Goal: Task Accomplishment & Management: Manage account settings

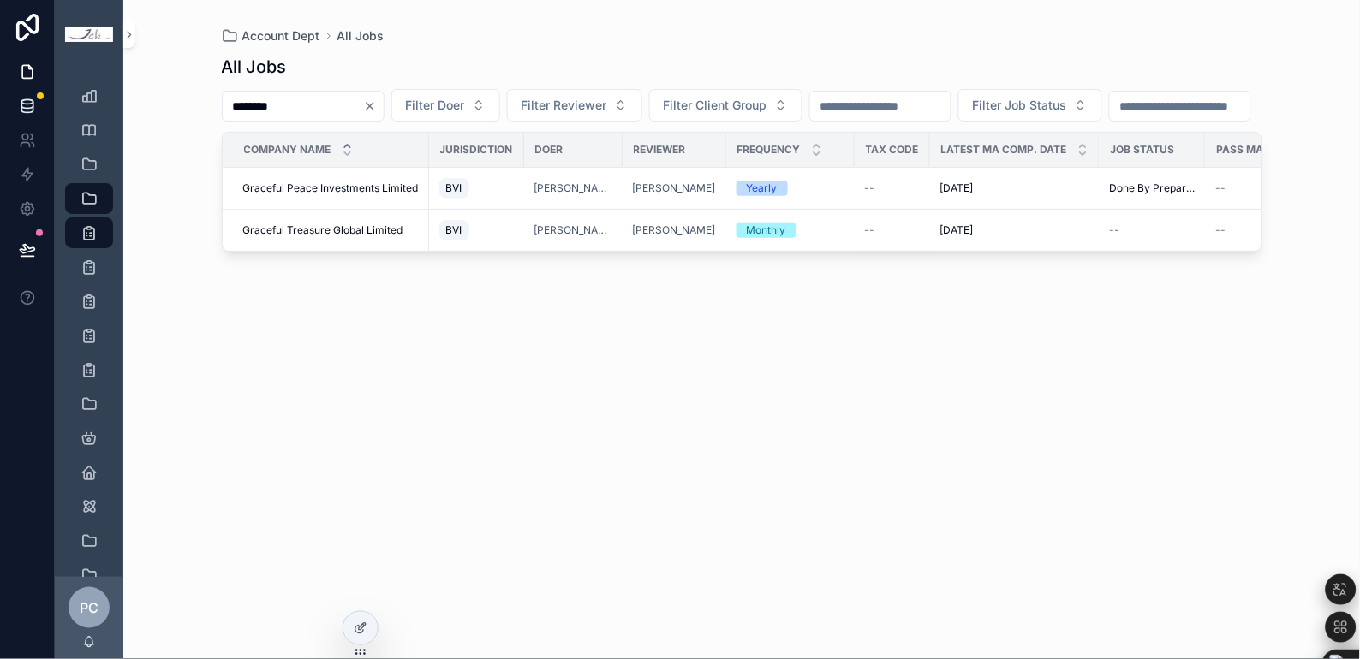
drag, startPoint x: 297, startPoint y: 98, endPoint x: 50, endPoint y: 92, distance: 247.5
click at [50, 92] on div "Company Client Group Staff Account Dept All Jobs Quarterly Jobs Monthly Jobs Ye…" at bounding box center [680, 329] width 1360 height 659
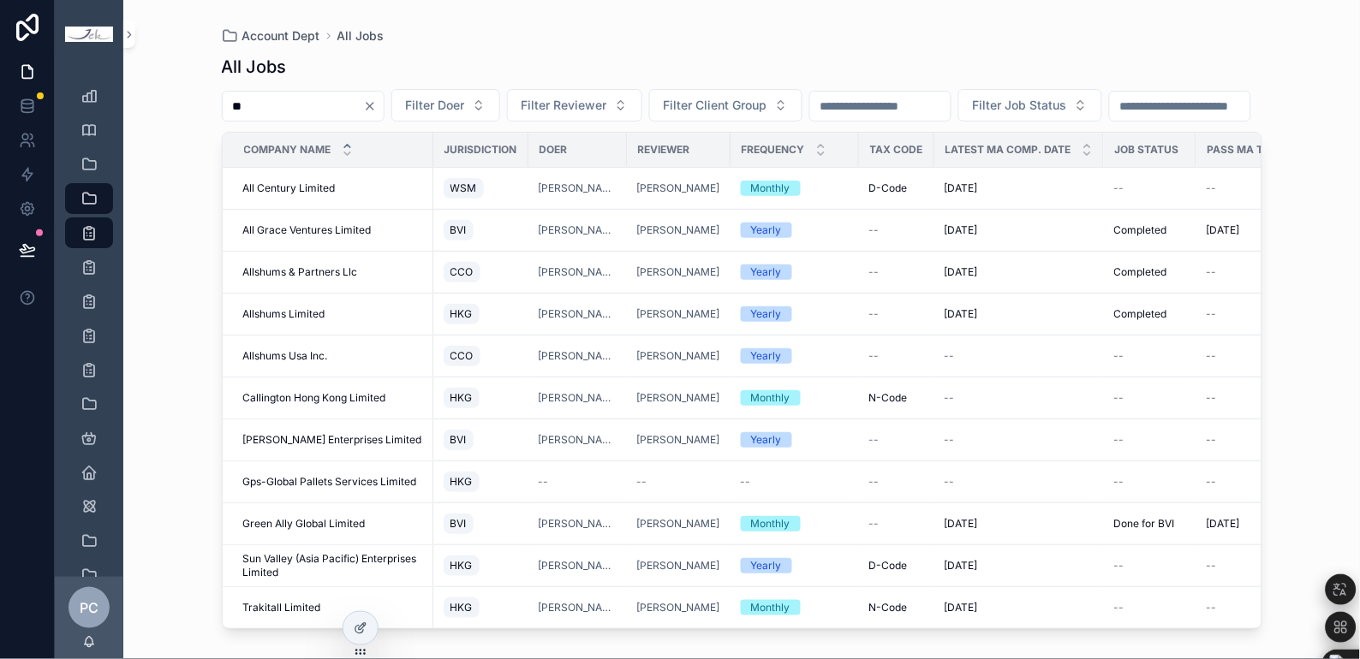
type input "*"
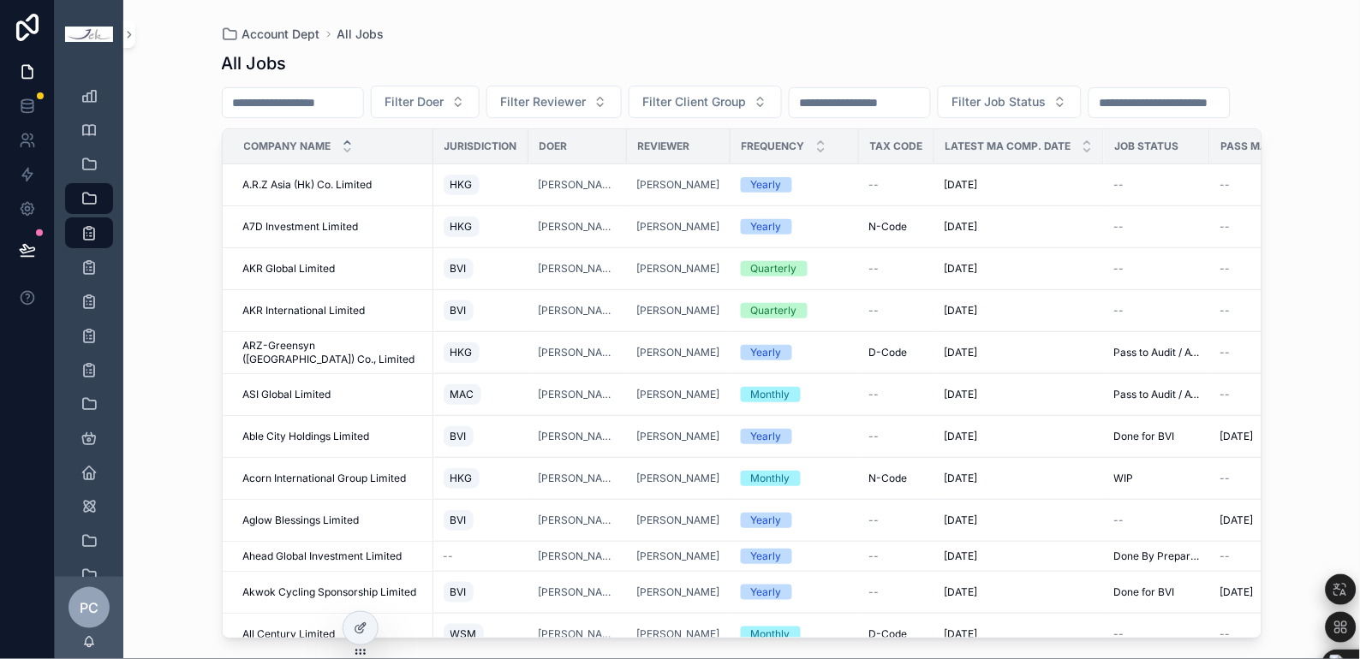
click at [300, 109] on input "scrollable content" at bounding box center [293, 103] width 140 height 24
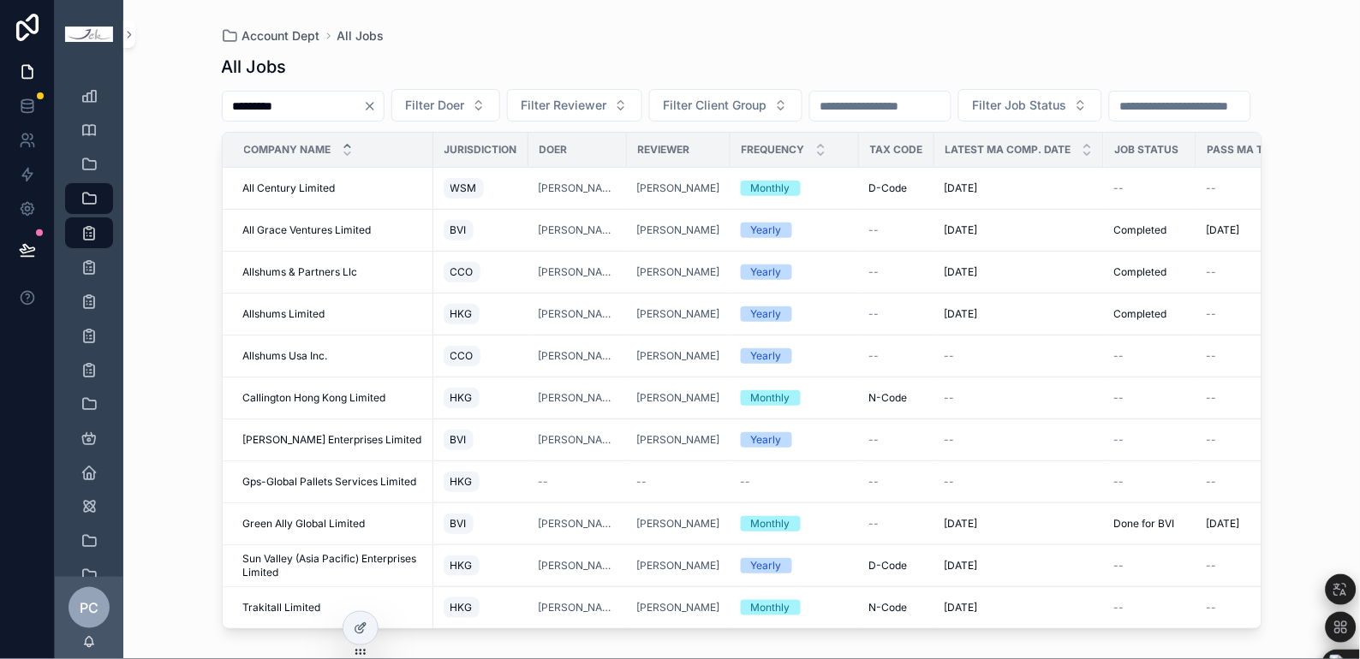
type input "*********"
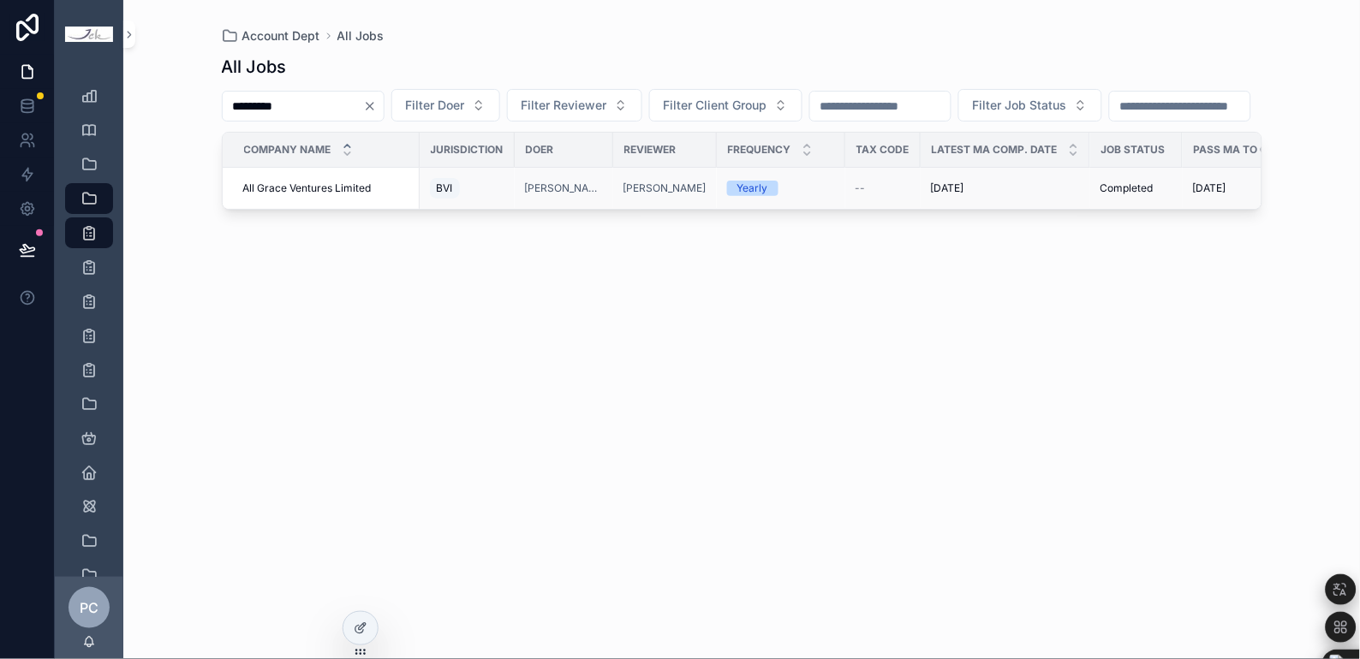
click at [349, 195] on span "All Grace Ventures Limited" at bounding box center [307, 189] width 128 height 14
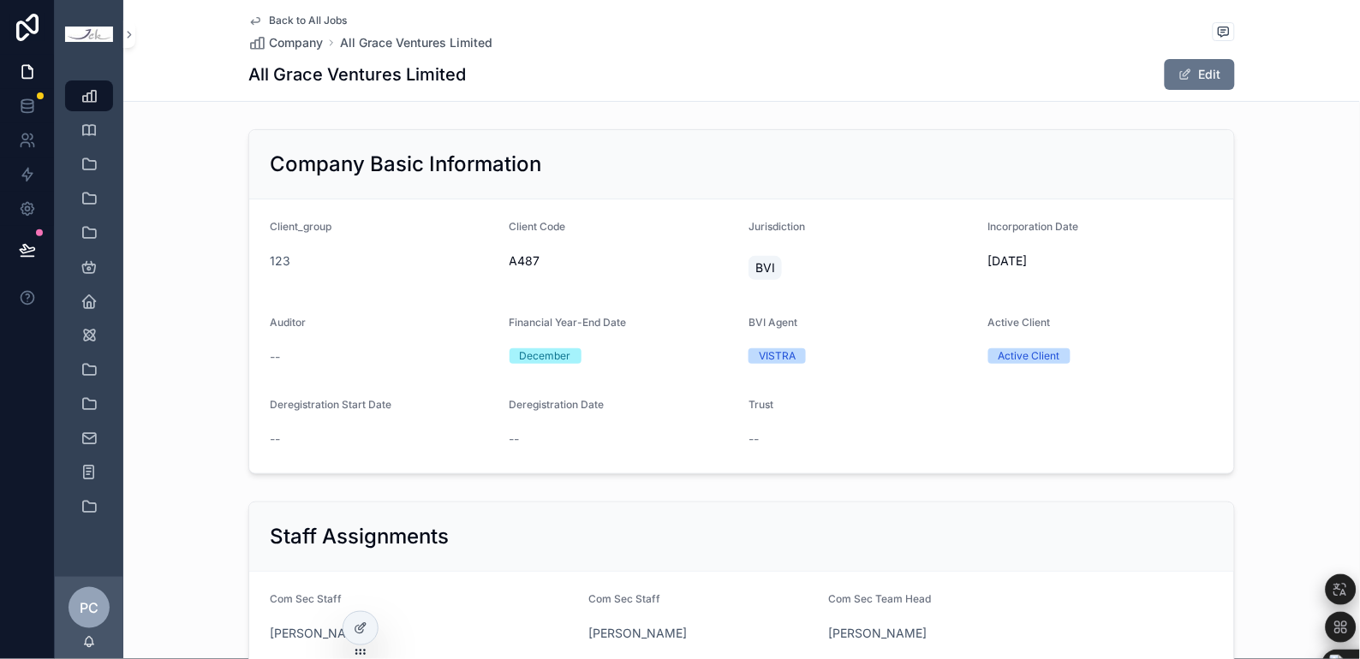
click at [295, 18] on span "Back to All Jobs" at bounding box center [308, 21] width 78 height 14
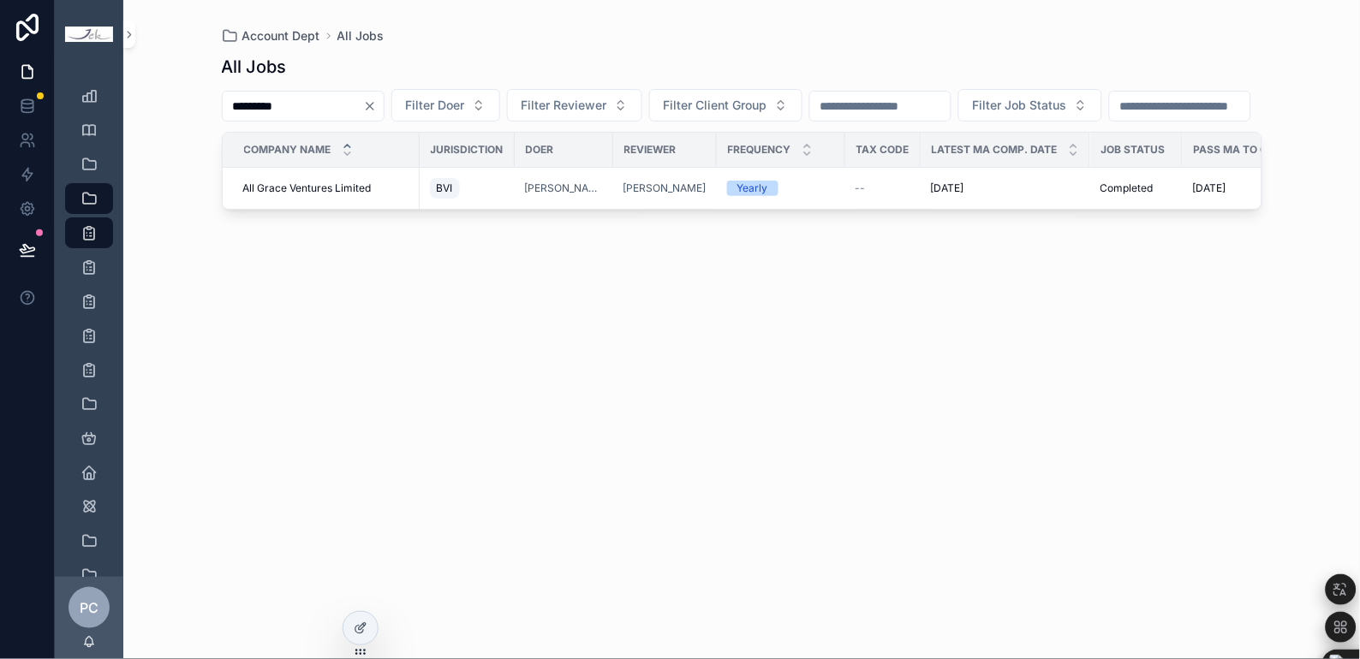
drag, startPoint x: 302, startPoint y: 105, endPoint x: 142, endPoint y: 104, distance: 160.1
click at [142, 104] on div "Account Dept All Jobs All Jobs ********* Filter Doer Filter Reviewer Filter Cli…" at bounding box center [741, 329] width 1237 height 659
type input "**********"
click at [368, 189] on span "Ahead Global Investment Limited" at bounding box center [322, 183] width 159 height 14
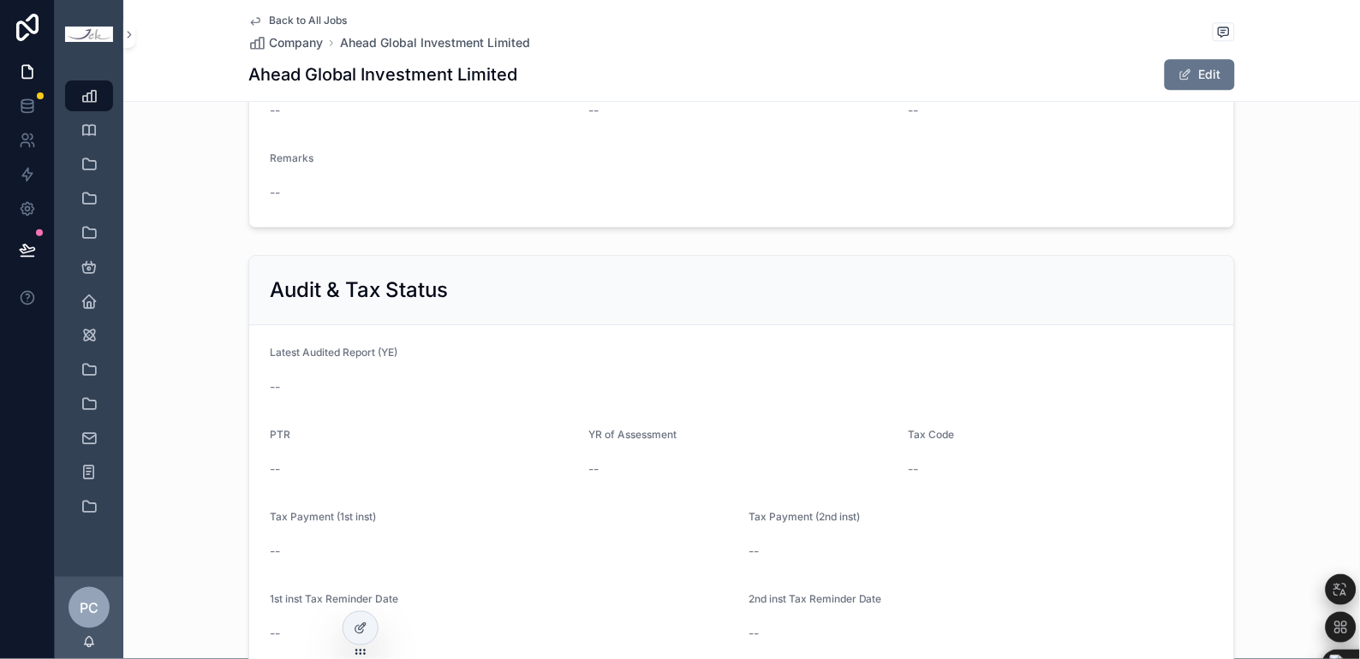
scroll to position [1237, 0]
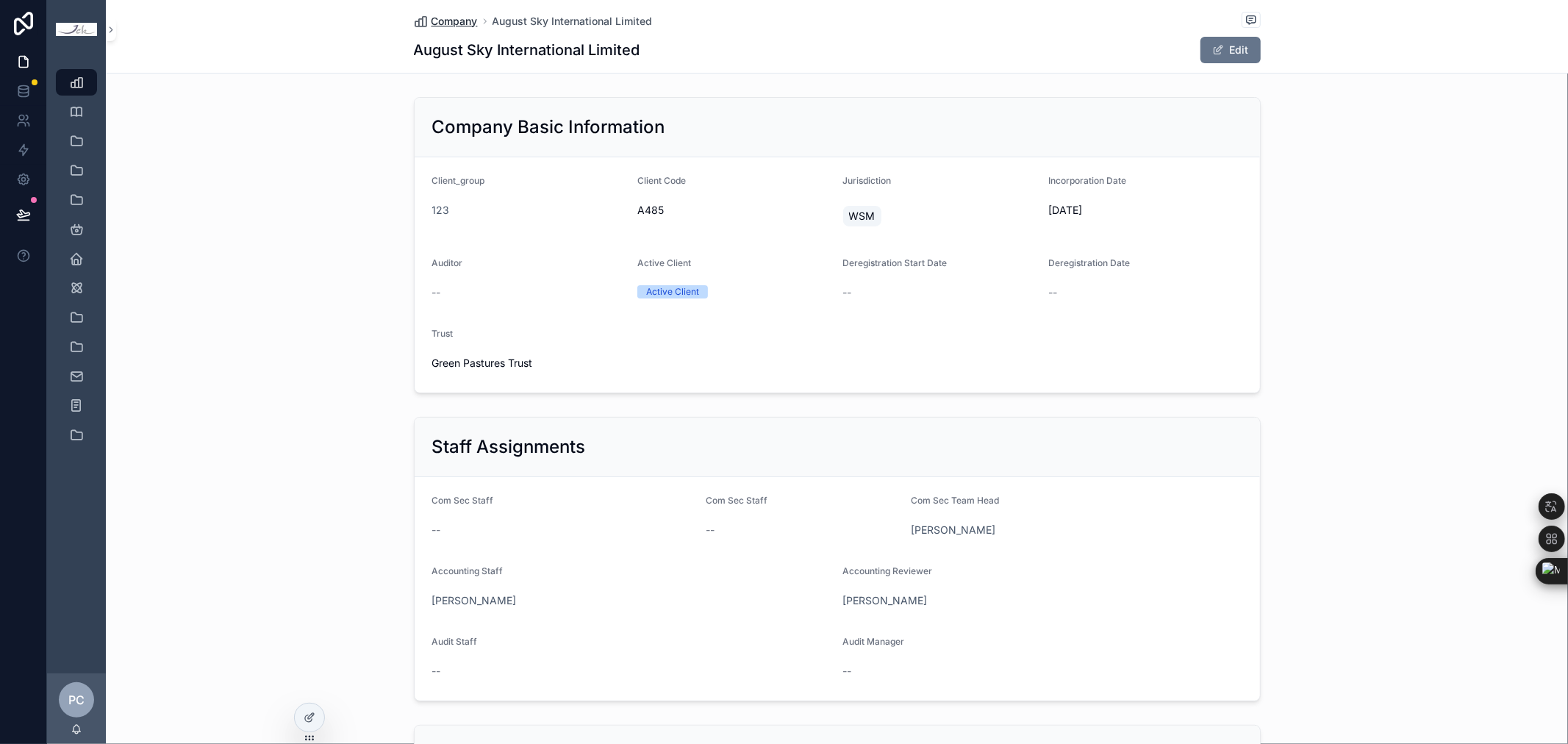
click at [456, 23] on span "Company" at bounding box center [455, 21] width 46 height 15
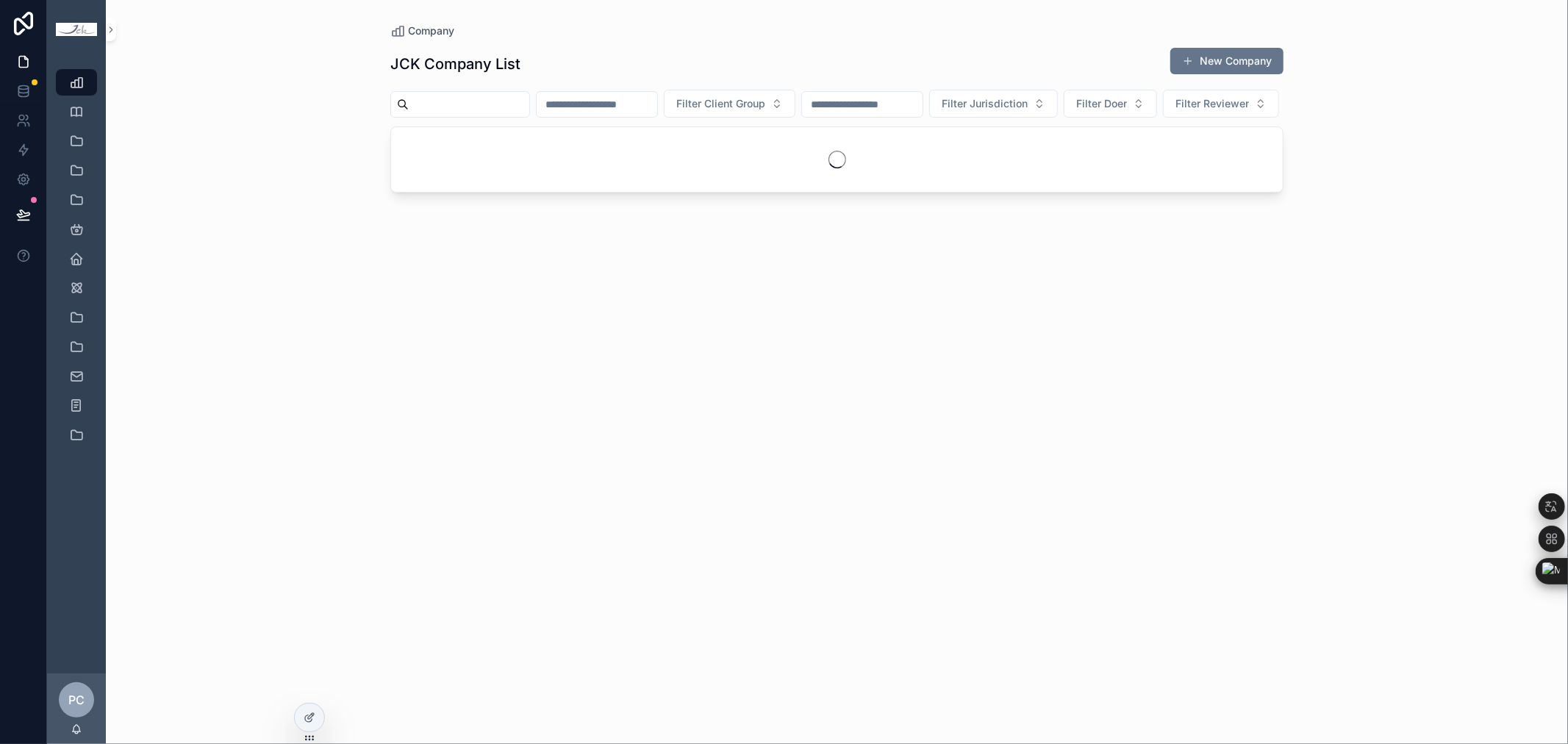
click at [462, 96] on input "scrollable content" at bounding box center [469, 105] width 120 height 21
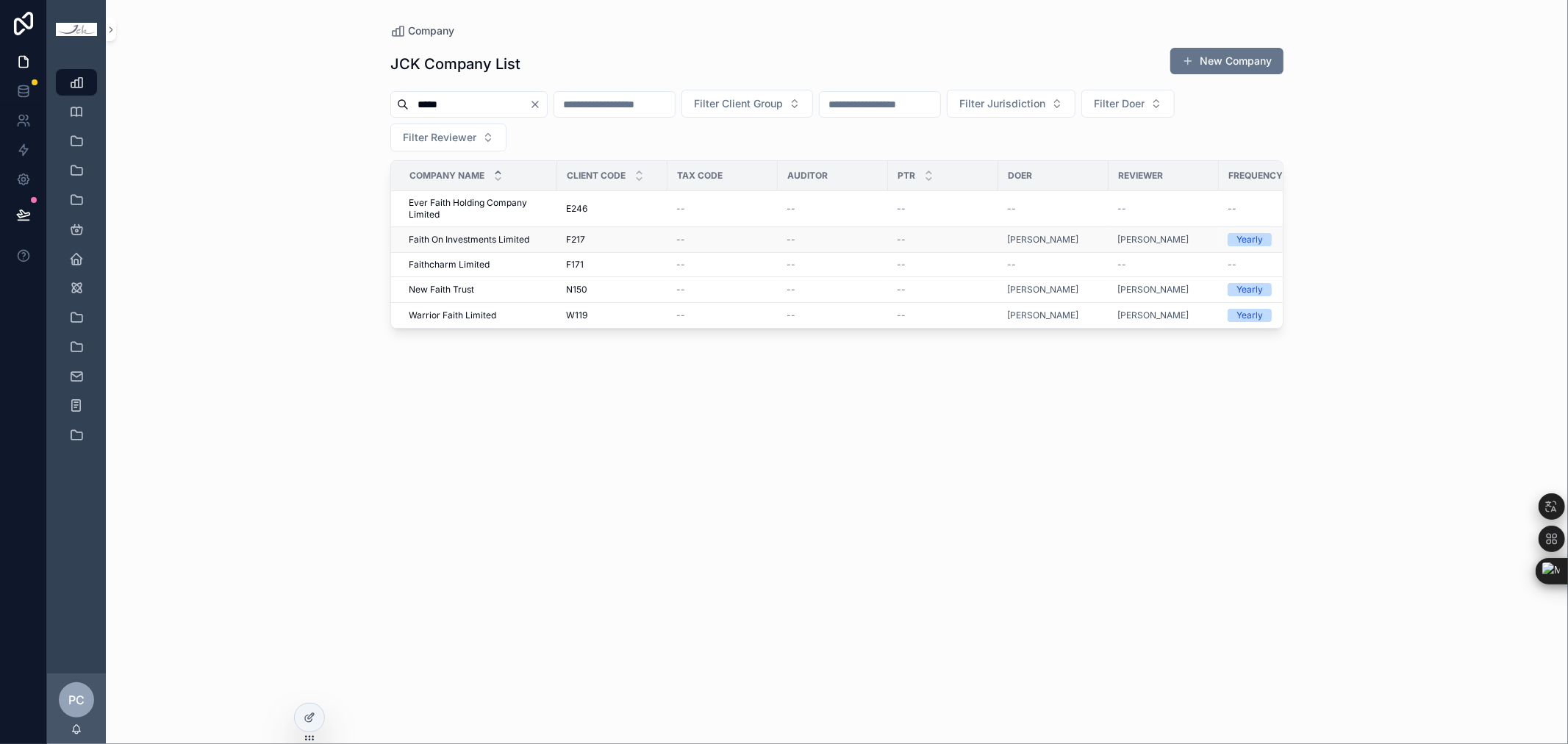
type input "*****"
click at [469, 239] on span "Faith On Investments Limited" at bounding box center [469, 239] width 120 height 12
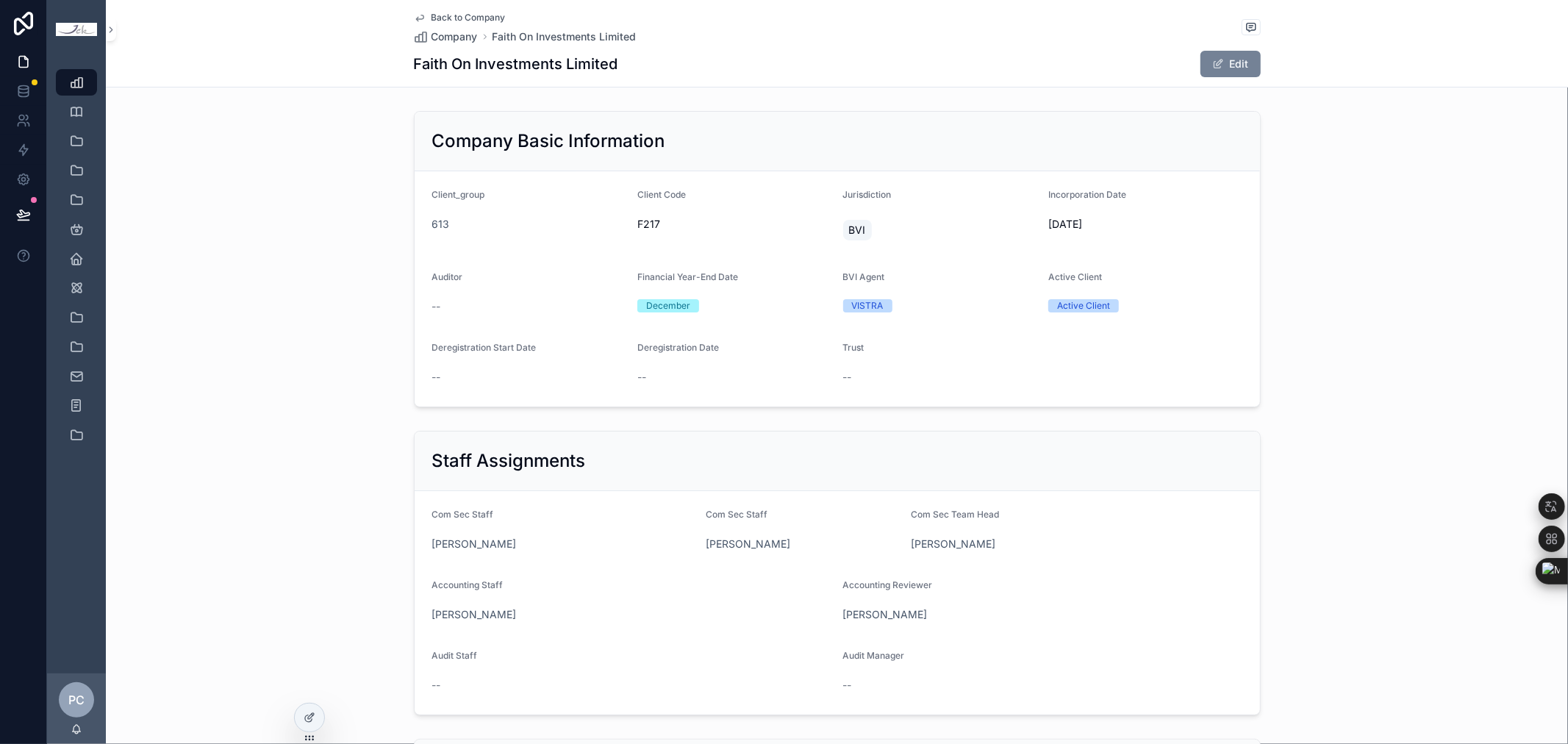
click at [1233, 59] on button "Edit" at bounding box center [1230, 64] width 60 height 27
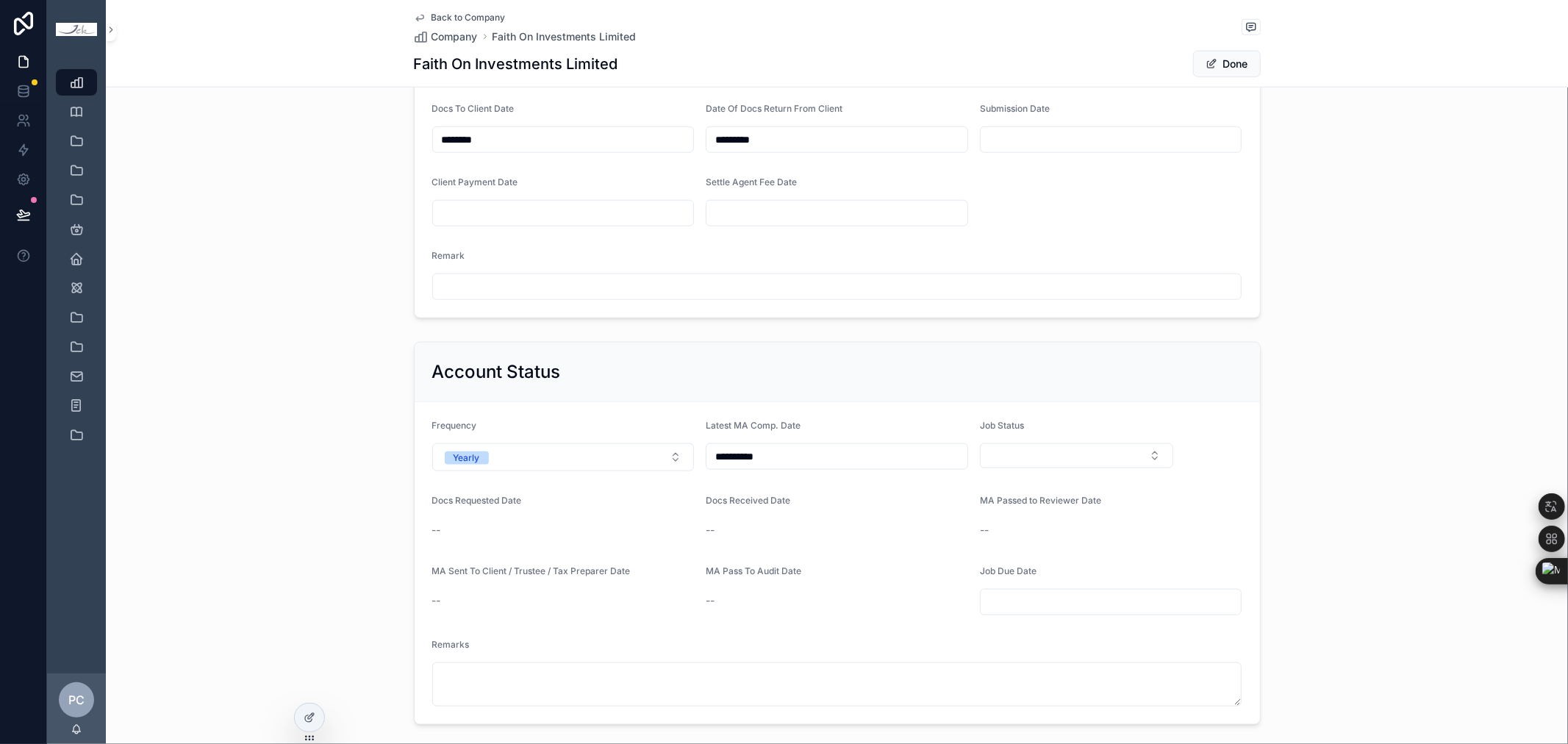
scroll to position [1225, 0]
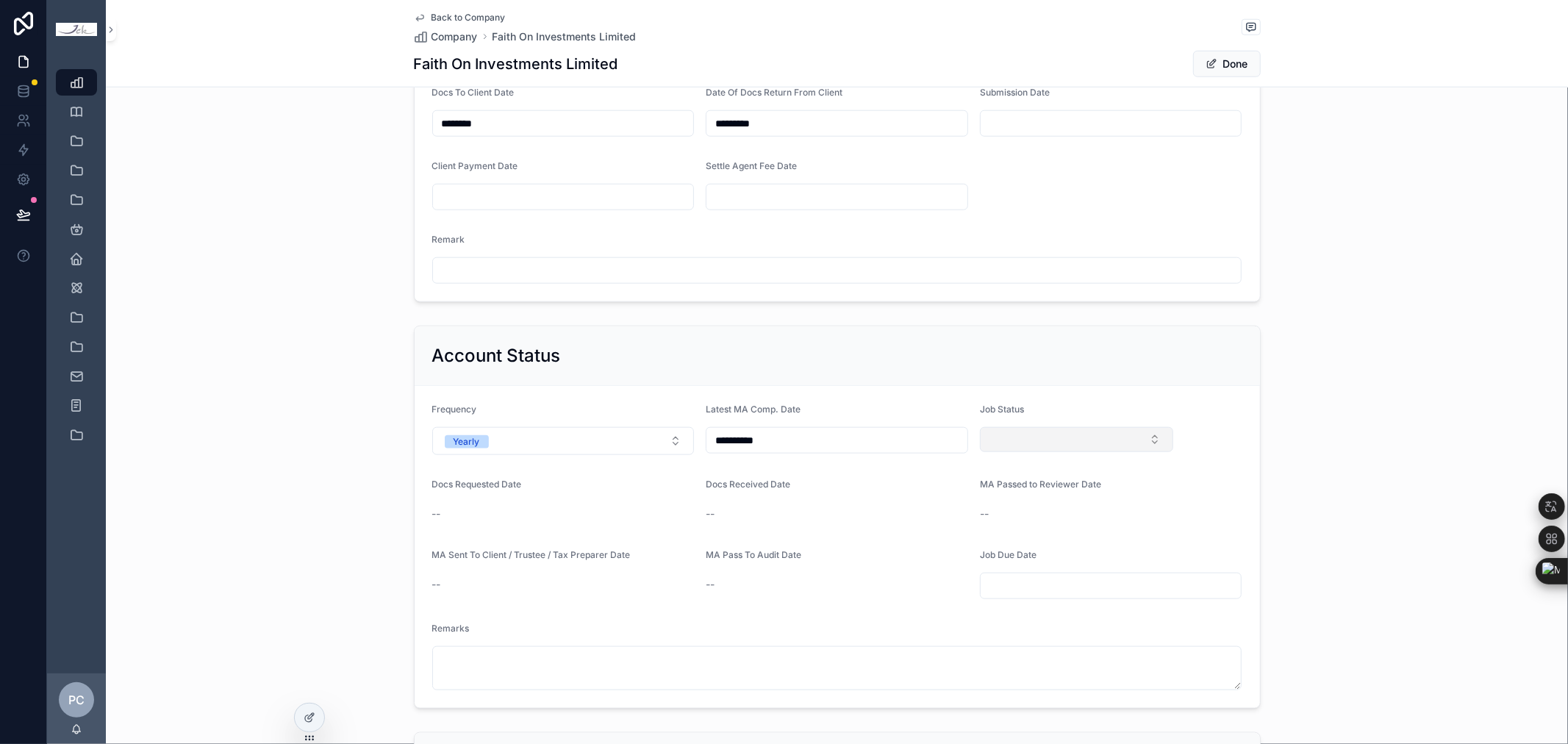
click at [1116, 445] on button "Select Button" at bounding box center [1076, 439] width 194 height 25
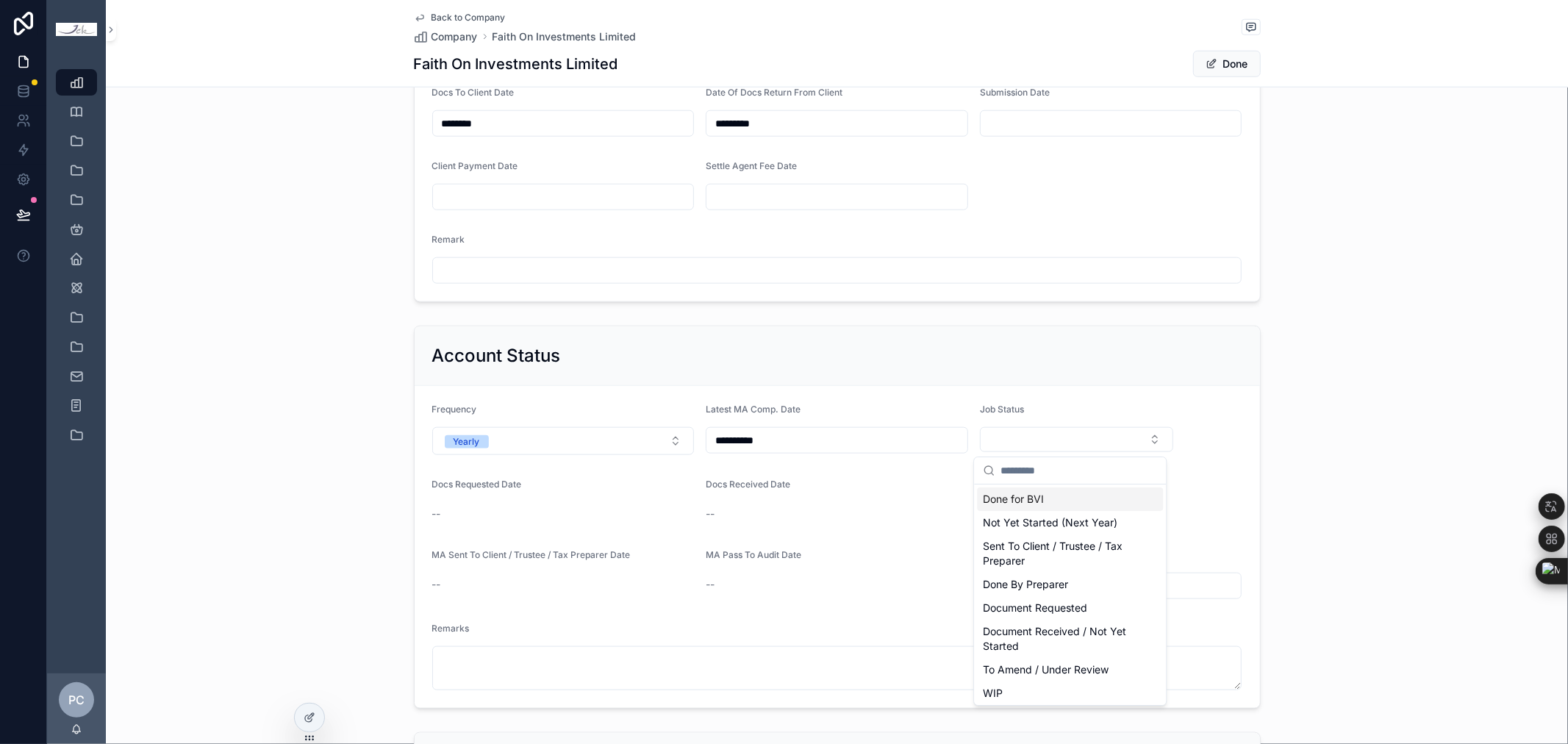
click at [1102, 504] on div "Done for BVI" at bounding box center [1069, 499] width 186 height 23
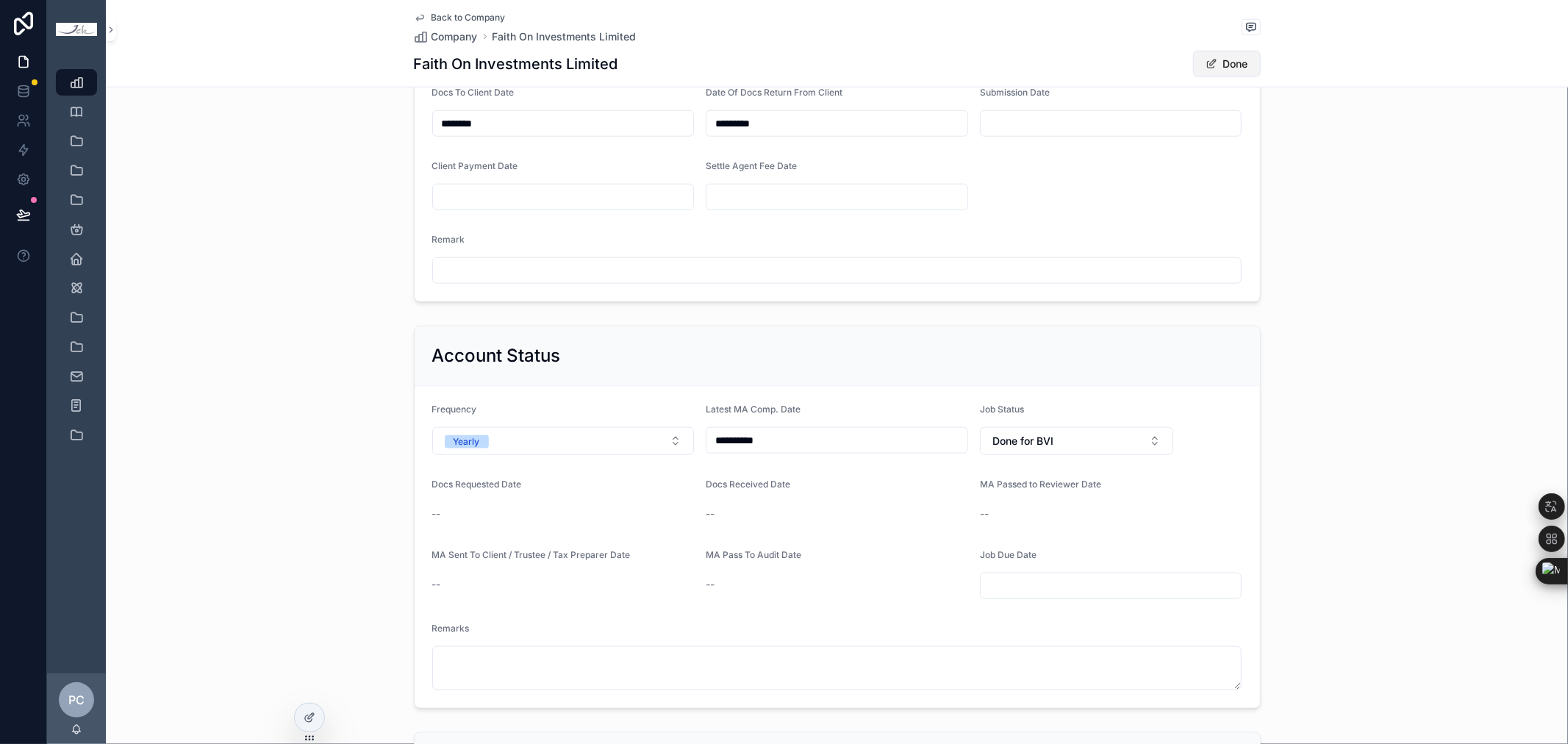
click at [1222, 56] on button "Done" at bounding box center [1226, 64] width 68 height 27
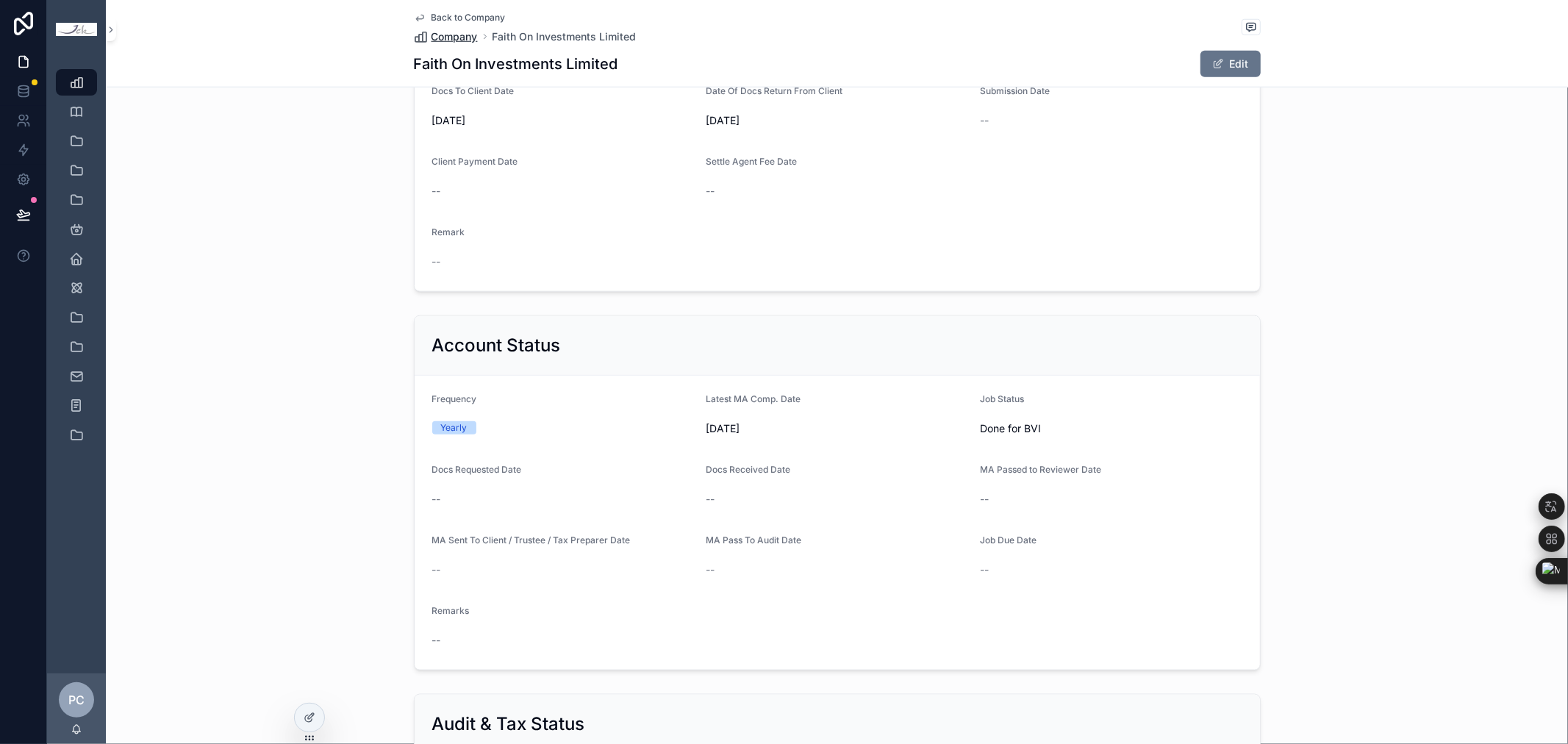
click at [450, 32] on span "Company" at bounding box center [455, 36] width 46 height 15
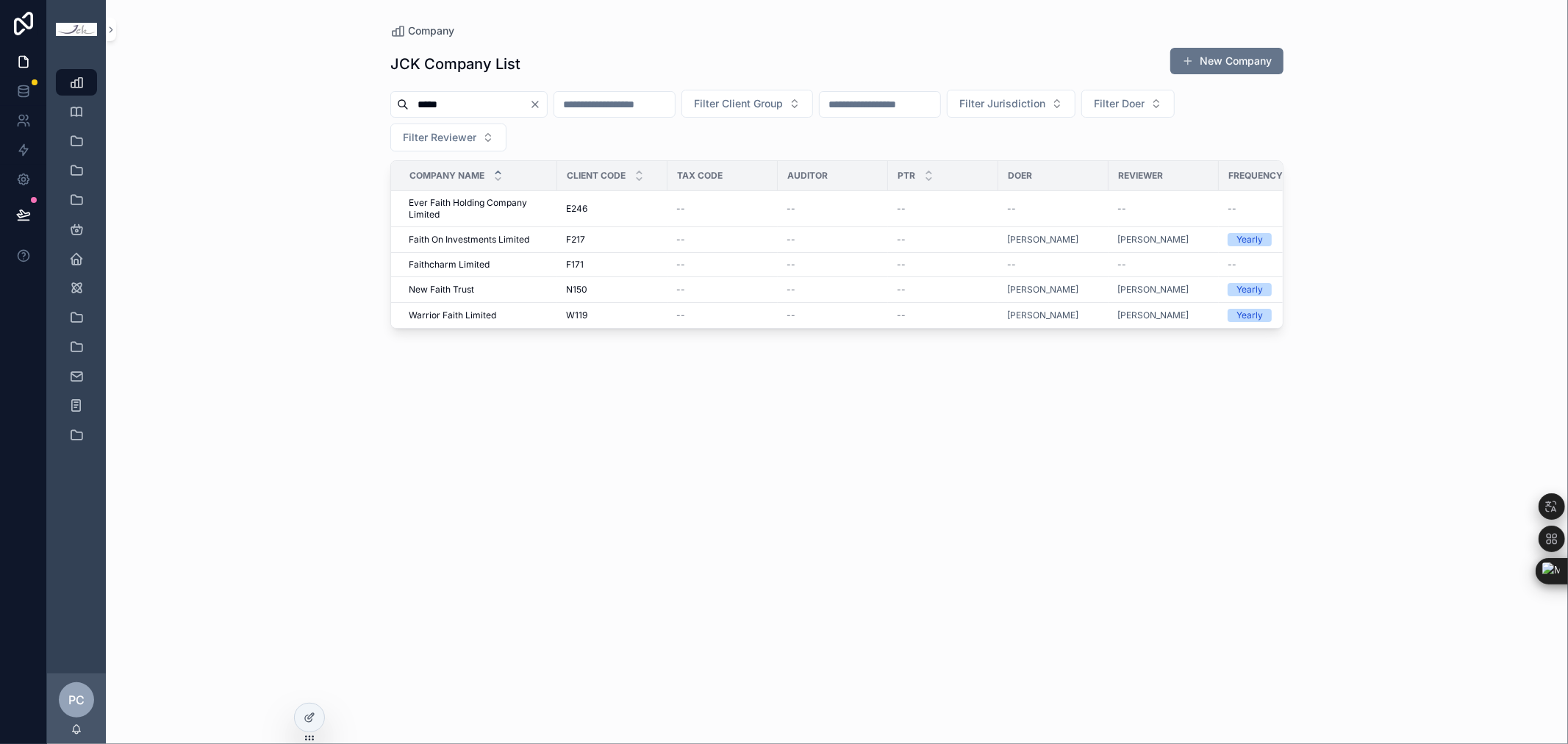
click at [464, 107] on input "*****" at bounding box center [469, 105] width 120 height 21
drag, startPoint x: 500, startPoint y: 107, endPoint x: 326, endPoint y: 92, distance: 174.6
click at [326, 92] on div "Company JCK Company List New Company ***** Filter Client Group Filter Jurisdict…" at bounding box center [836, 372] width 1462 height 744
type input "*******"
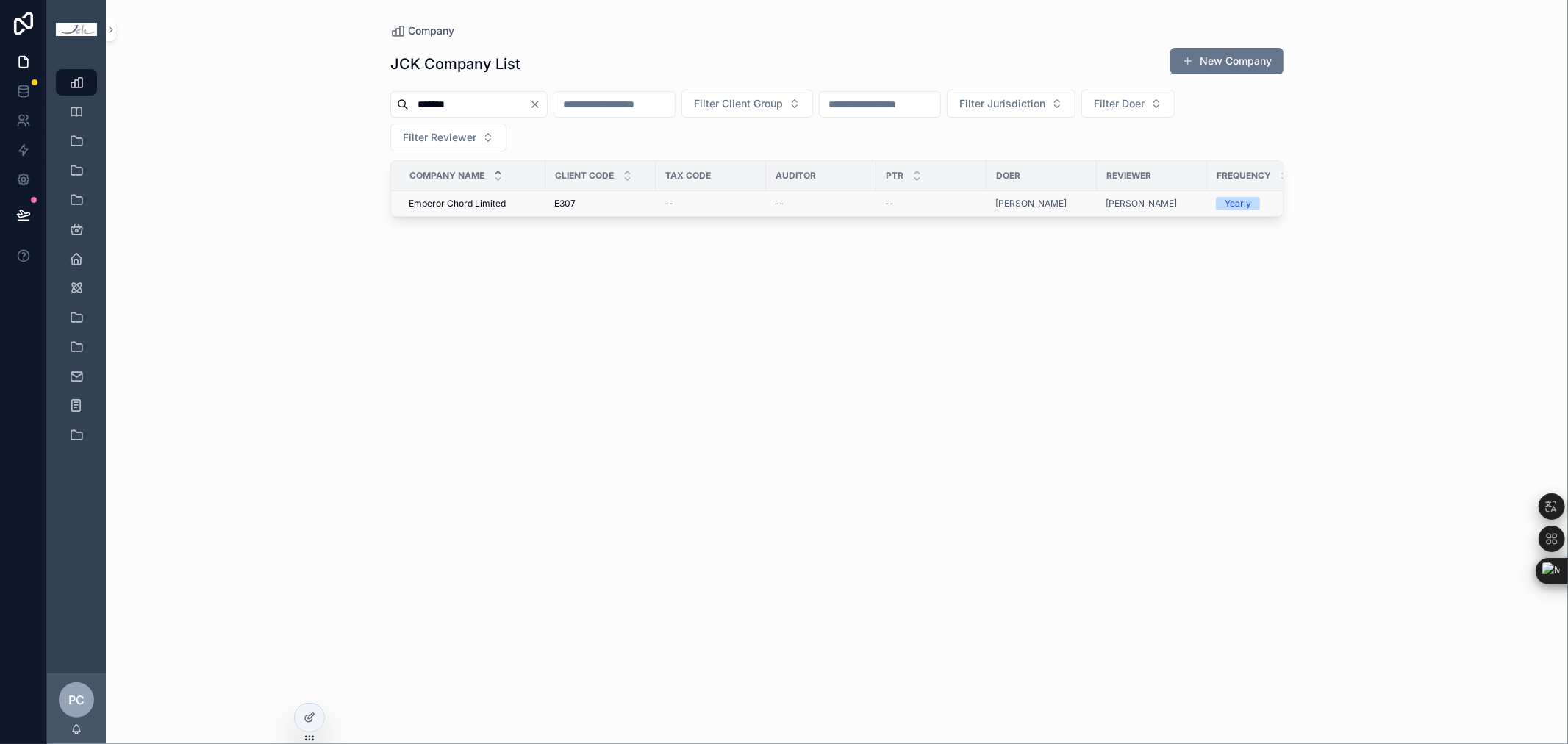
click at [490, 199] on span "Emperor Chord Limited" at bounding box center [457, 203] width 97 height 12
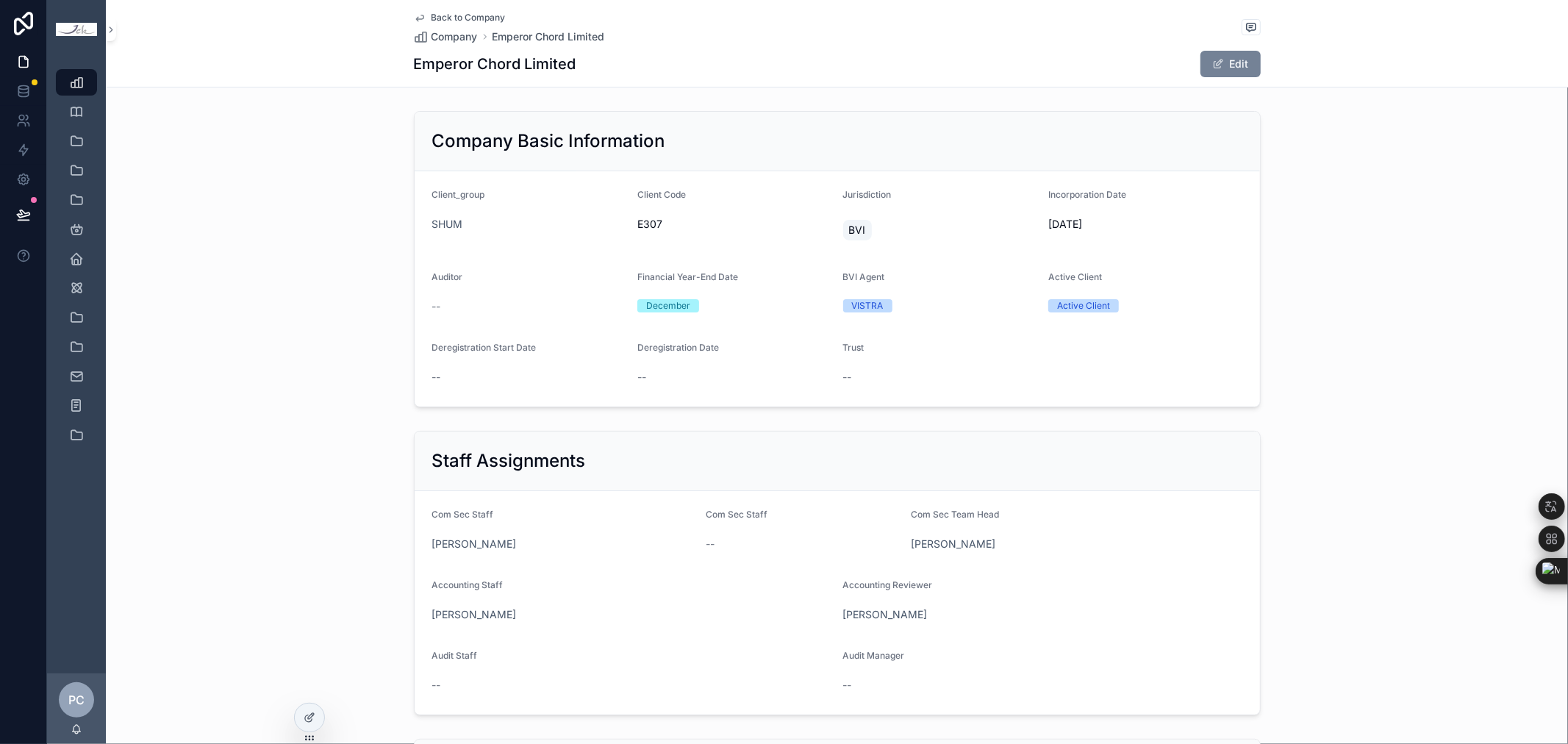
click at [1226, 64] on button "Edit" at bounding box center [1230, 64] width 60 height 27
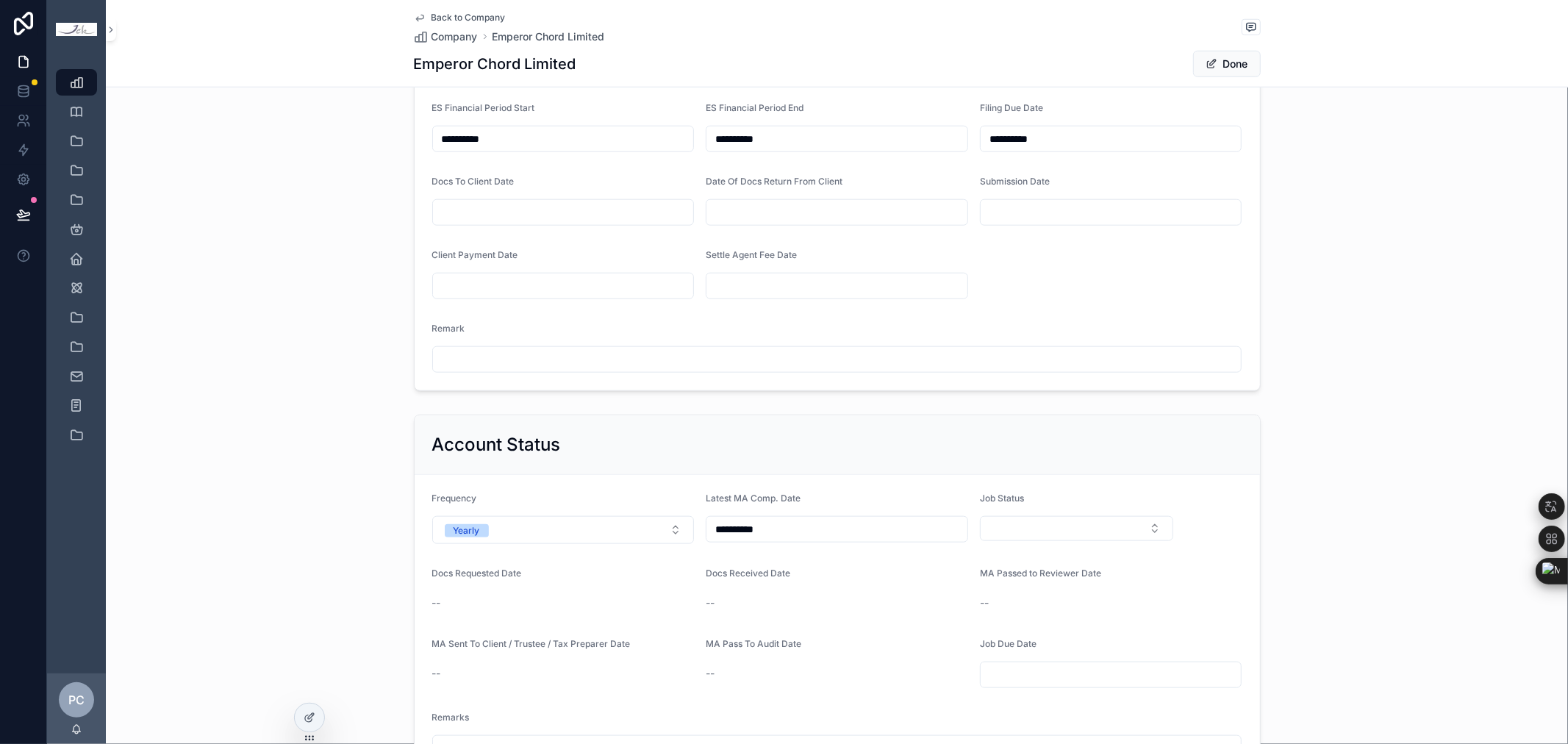
scroll to position [1143, 0]
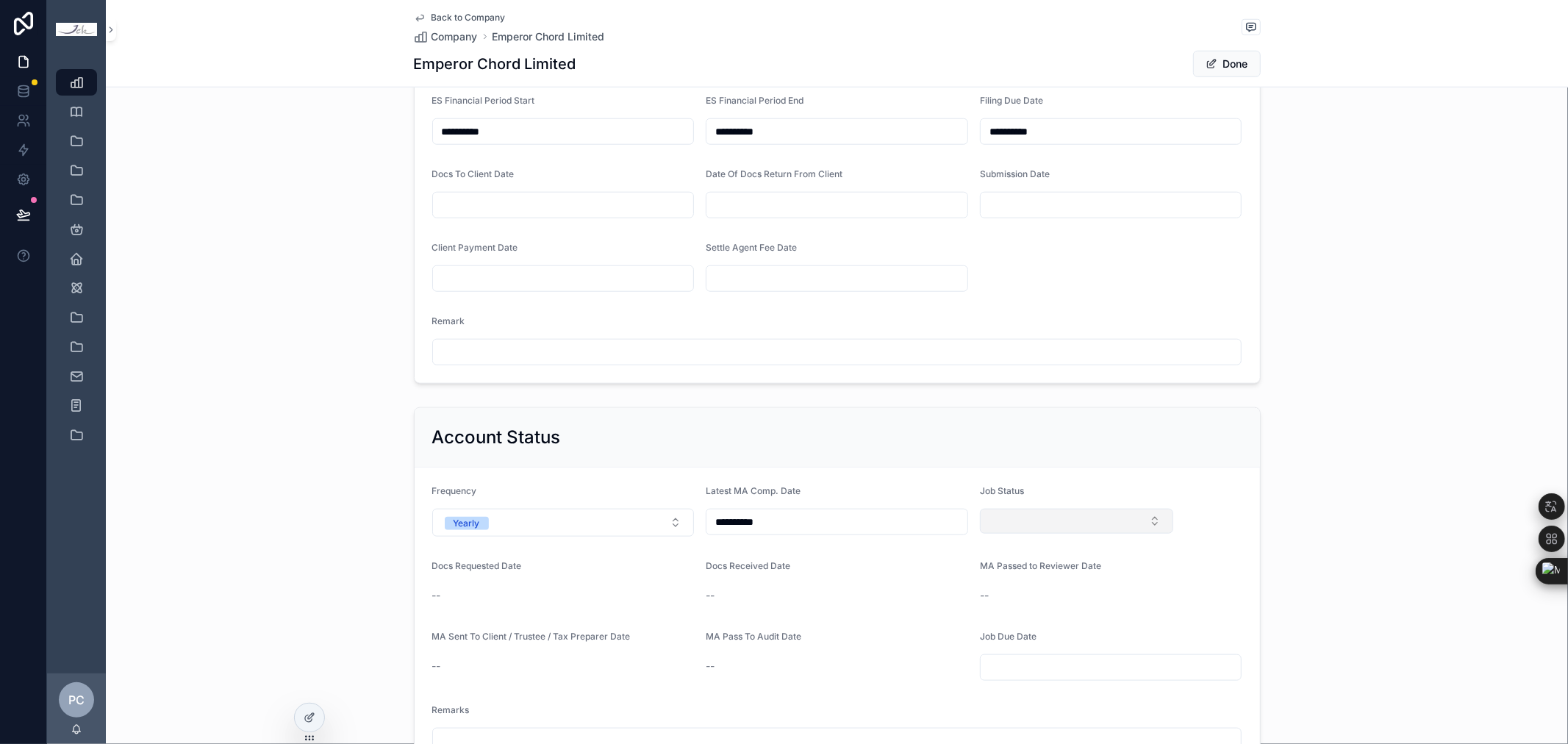
click at [1135, 520] on button "Select Button" at bounding box center [1076, 521] width 194 height 25
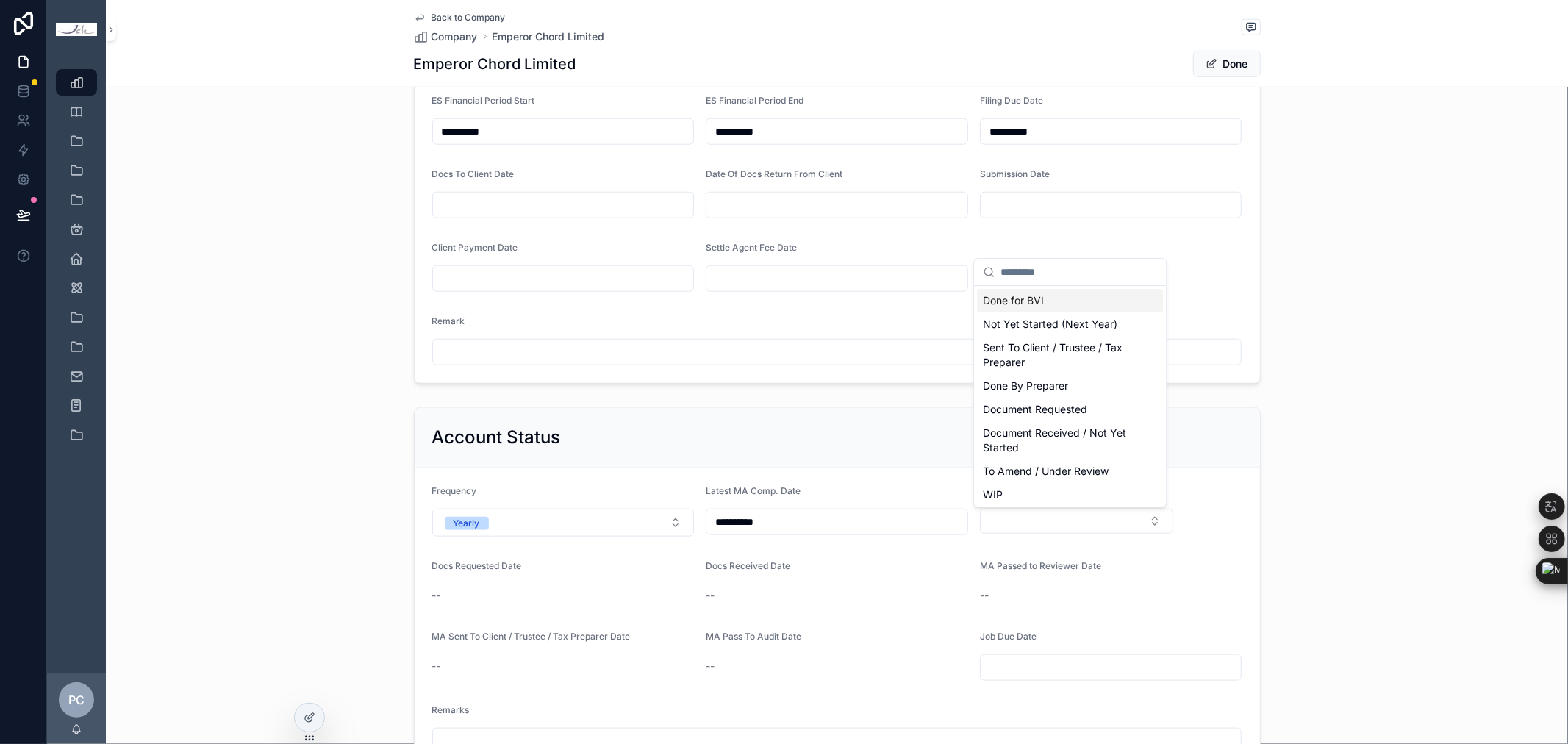
click at [1099, 302] on div "Done for BVI" at bounding box center [1069, 300] width 186 height 23
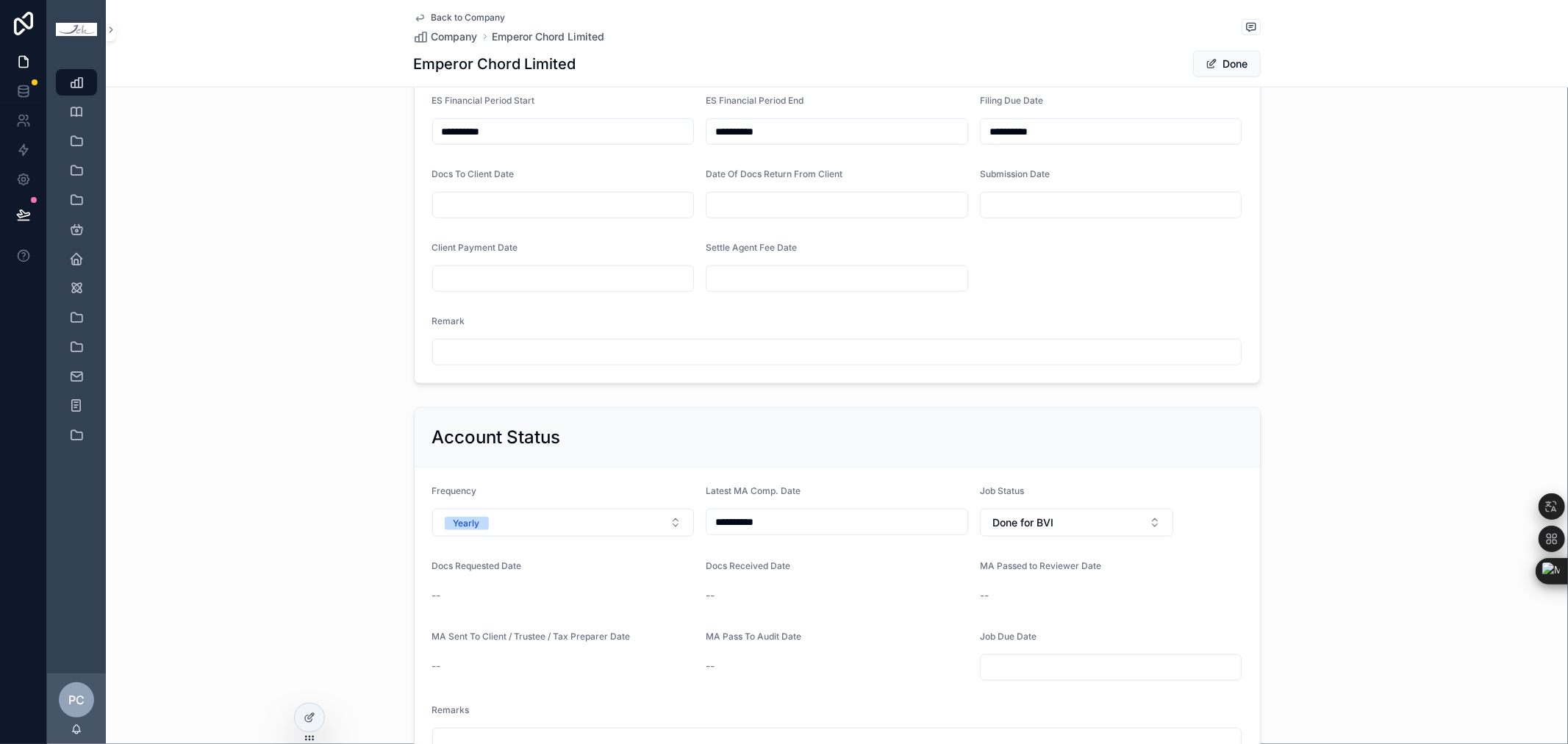
click at [1214, 61] on button "Done" at bounding box center [1226, 64] width 68 height 27
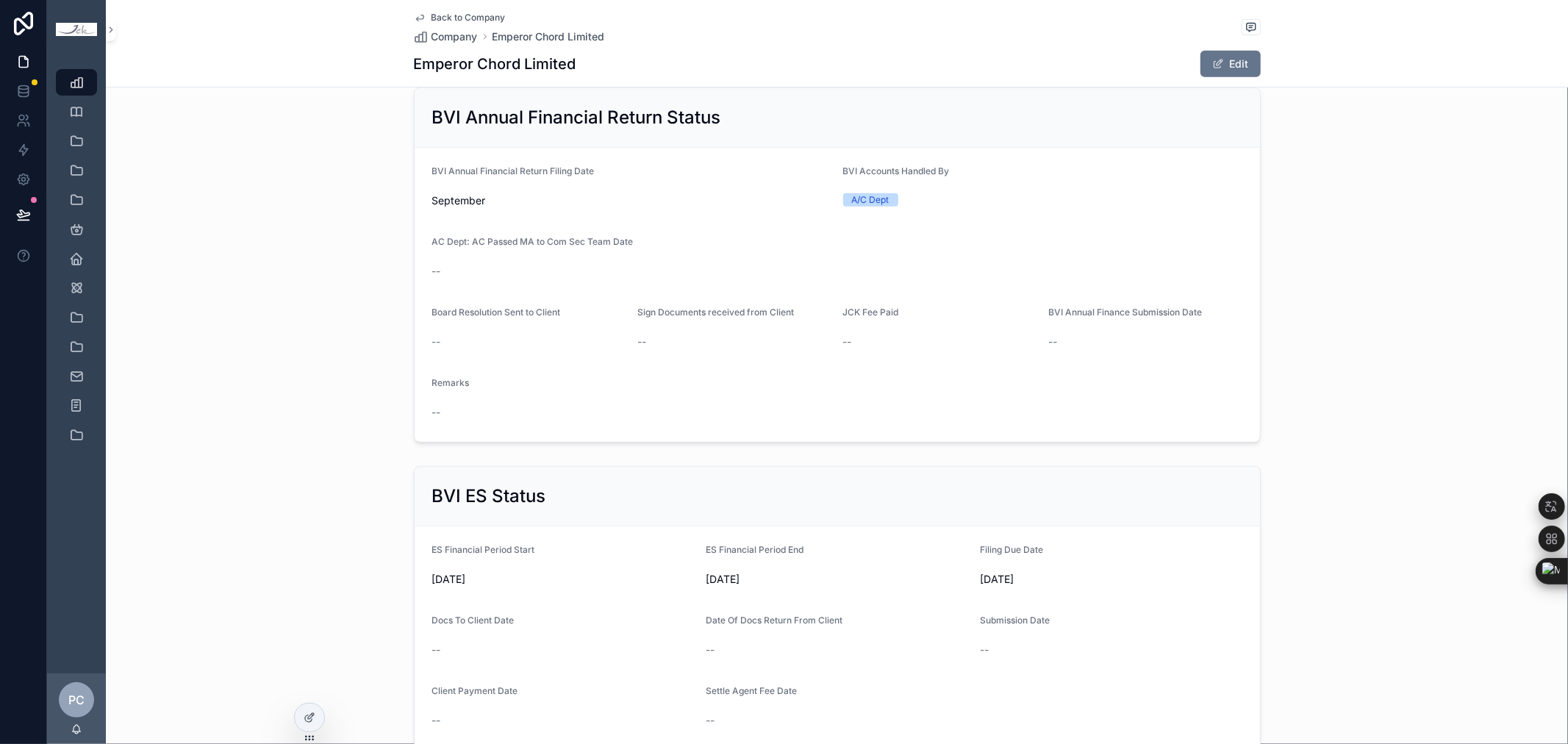
scroll to position [640, 0]
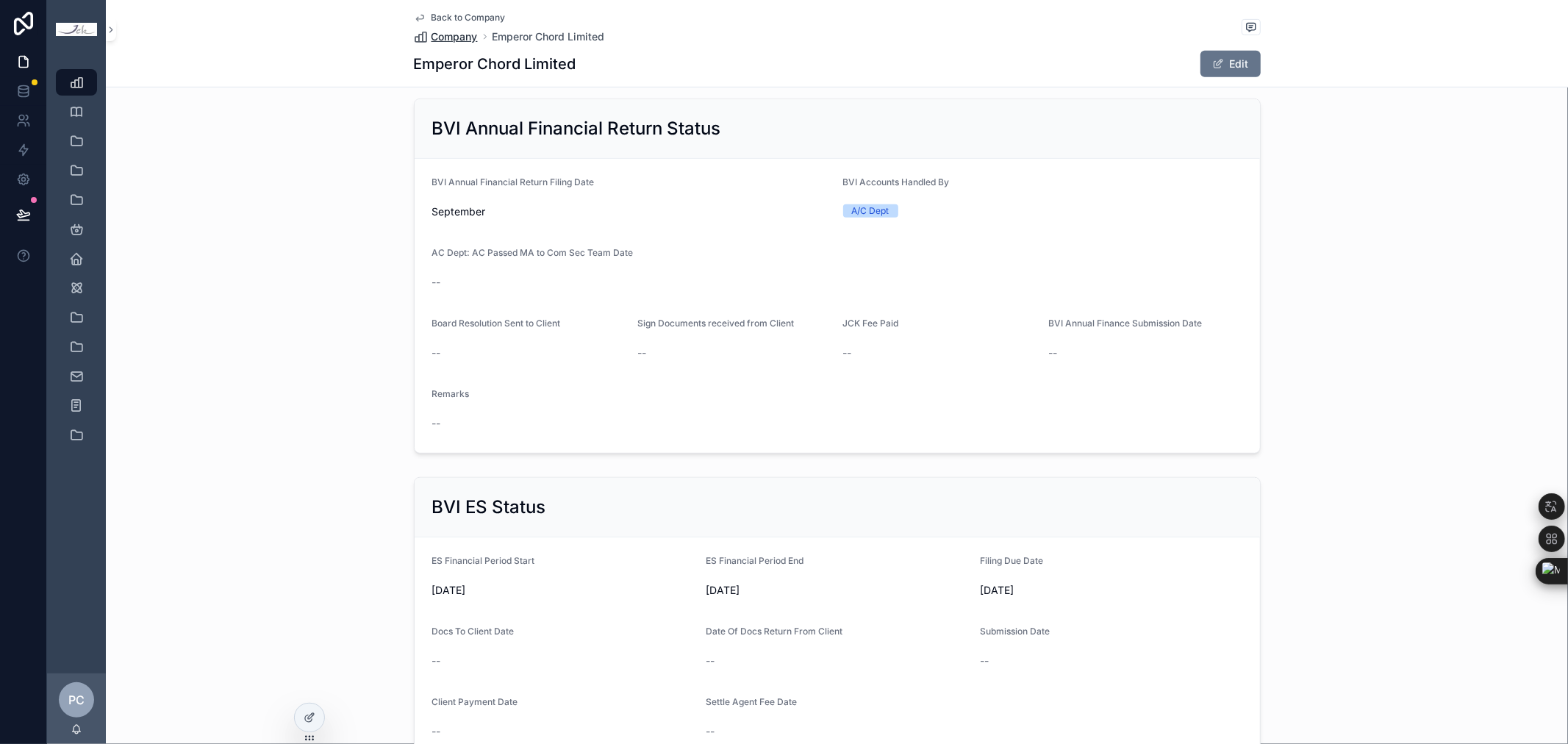
click at [460, 33] on span "Company" at bounding box center [455, 36] width 46 height 15
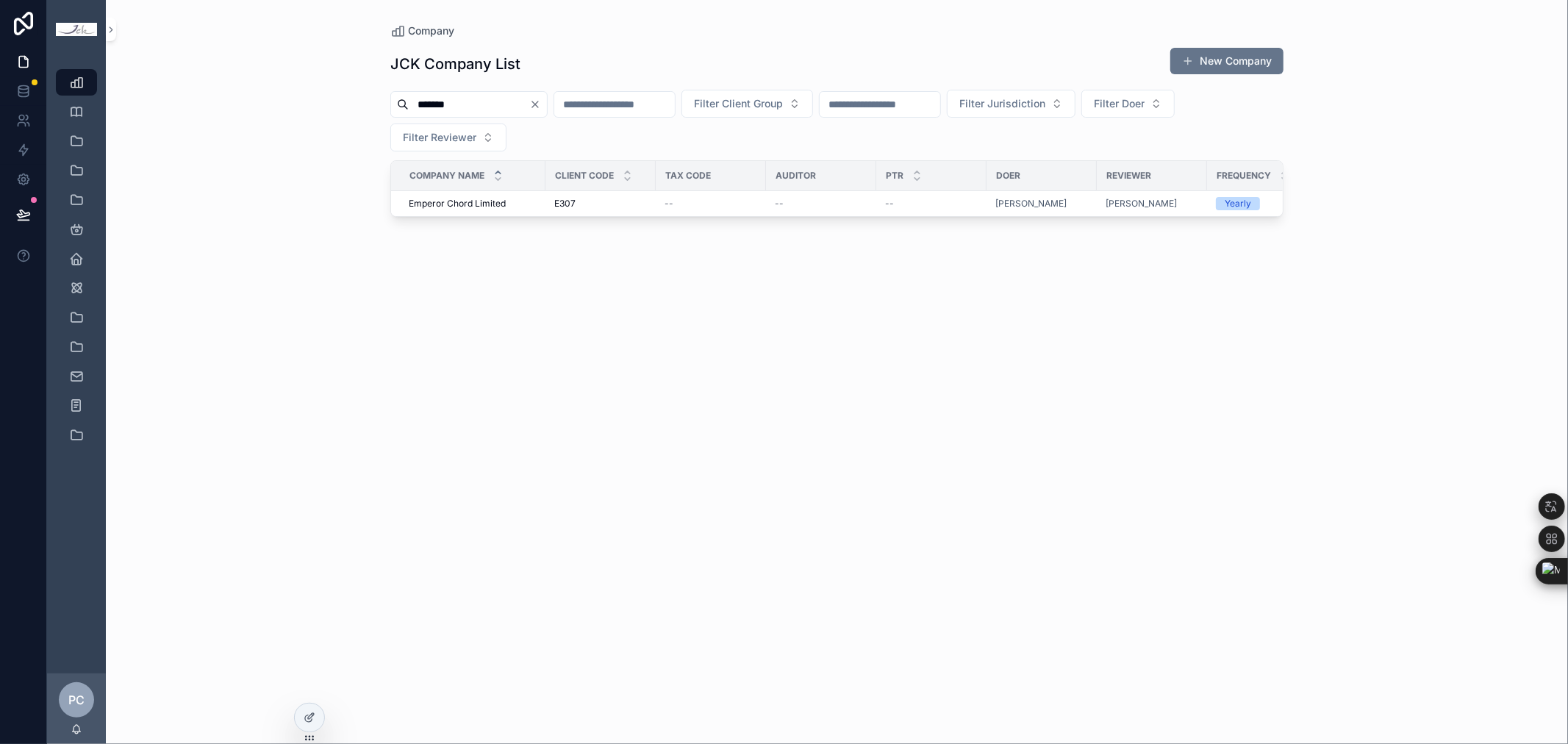
drag, startPoint x: 510, startPoint y: 111, endPoint x: 306, endPoint y: 100, distance: 204.3
click at [307, 101] on div "Company JCK Company List New Company ******* Filter Client Group Filter Jurisdi…" at bounding box center [836, 372] width 1462 height 744
type input "********"
click at [433, 204] on span "Everwise Capital Limited" at bounding box center [460, 203] width 103 height 12
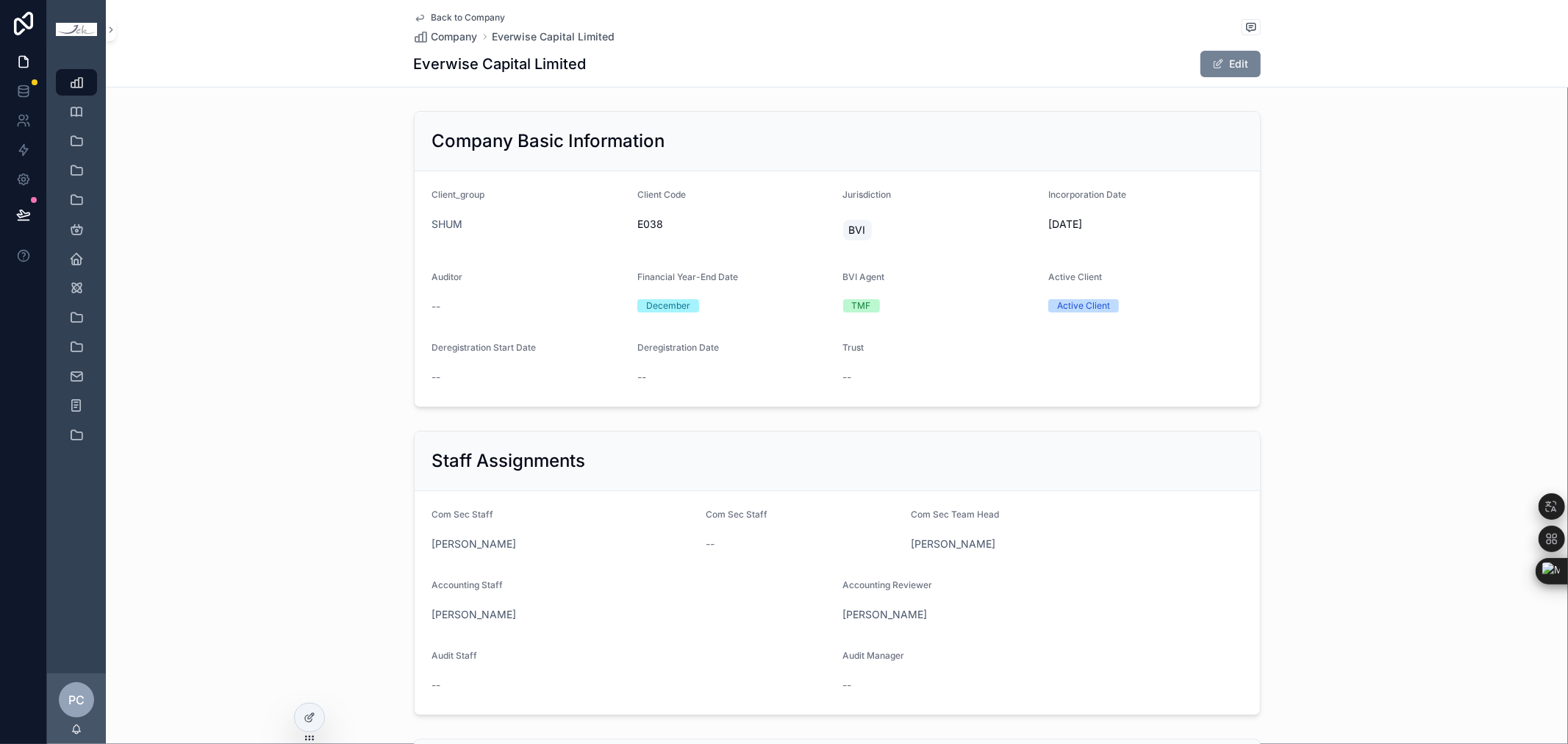
click at [1245, 62] on button "Edit" at bounding box center [1230, 64] width 60 height 27
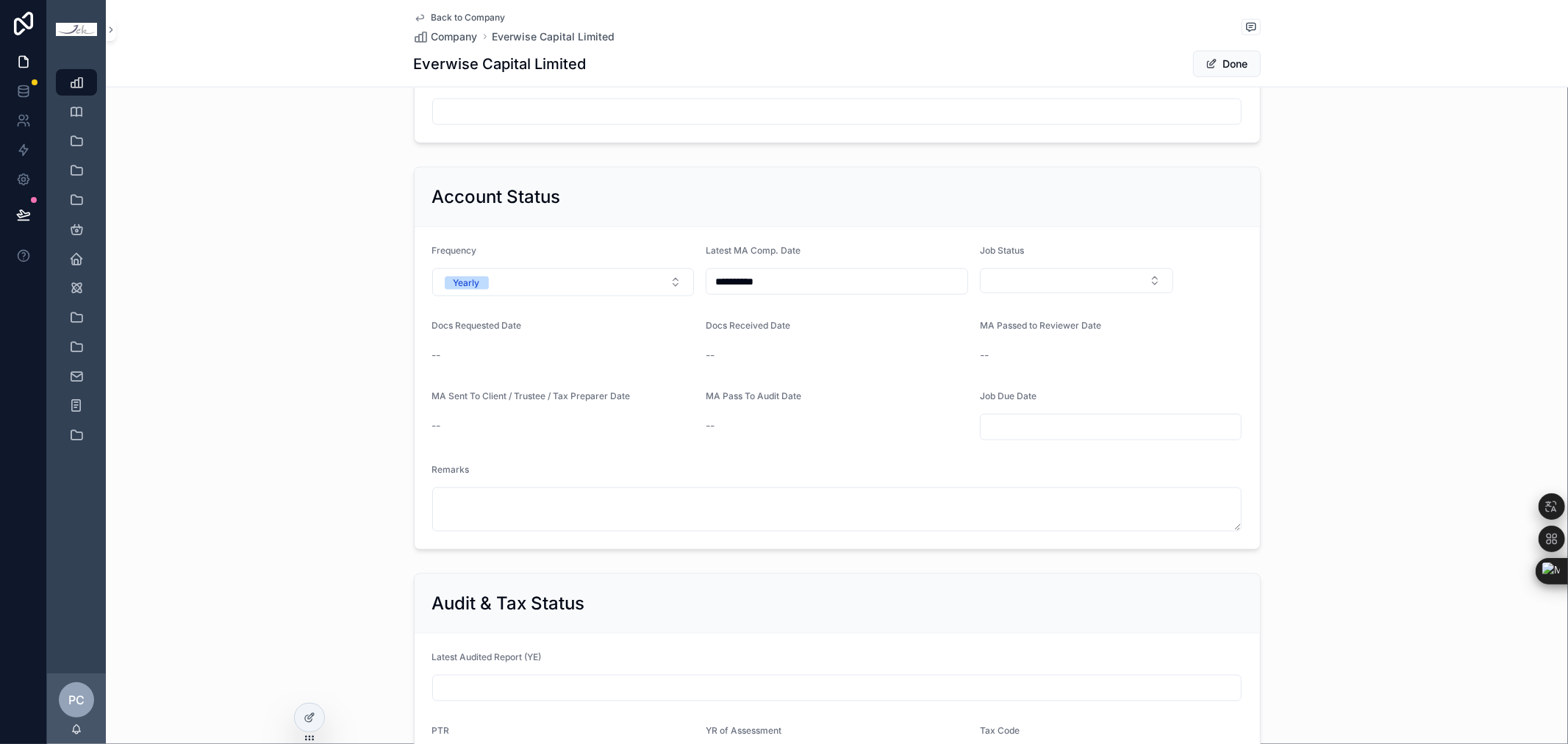
scroll to position [1388, 0]
click at [1081, 275] on button "Select Button" at bounding box center [1076, 275] width 194 height 25
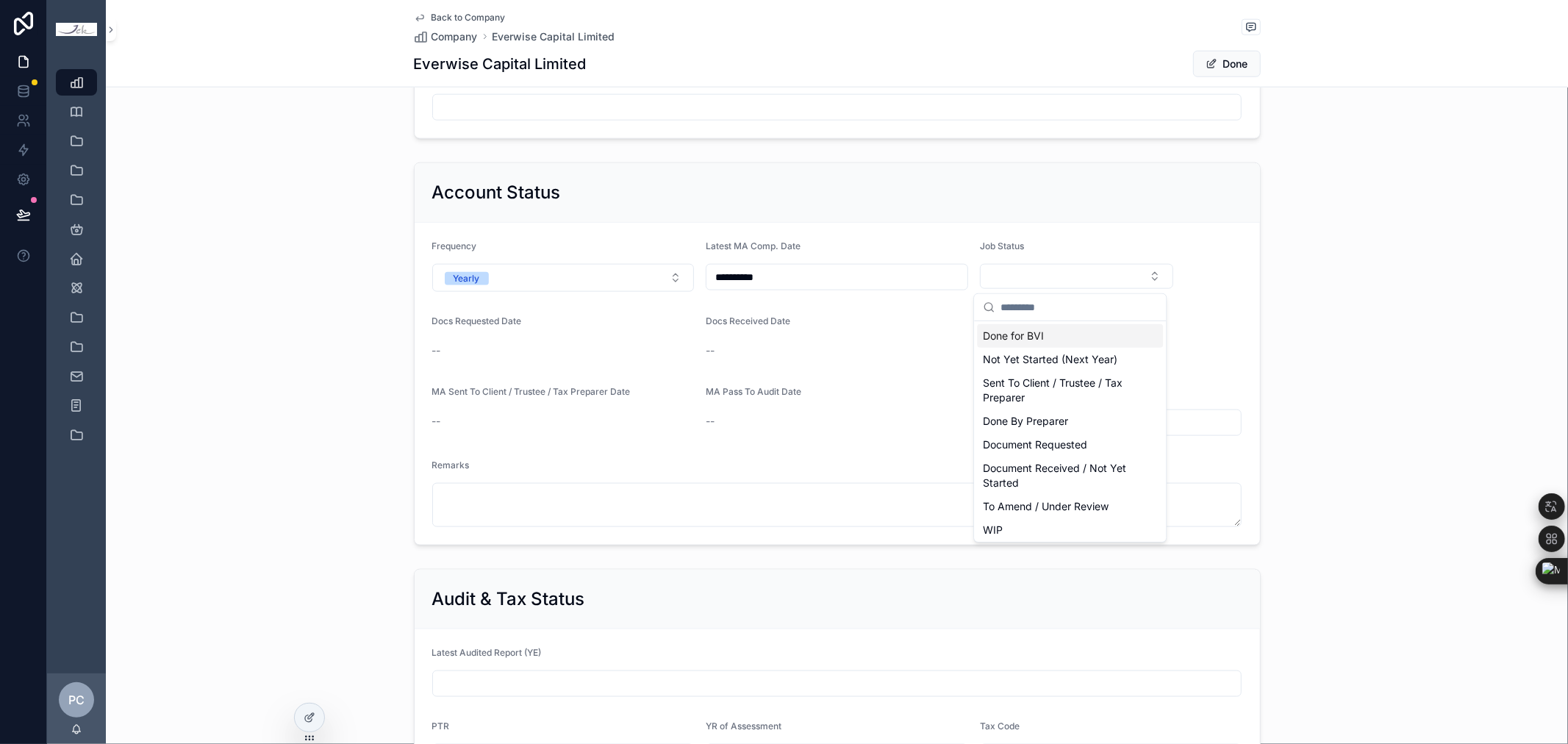
click at [1081, 342] on div "Done for BVI" at bounding box center [1069, 336] width 186 height 23
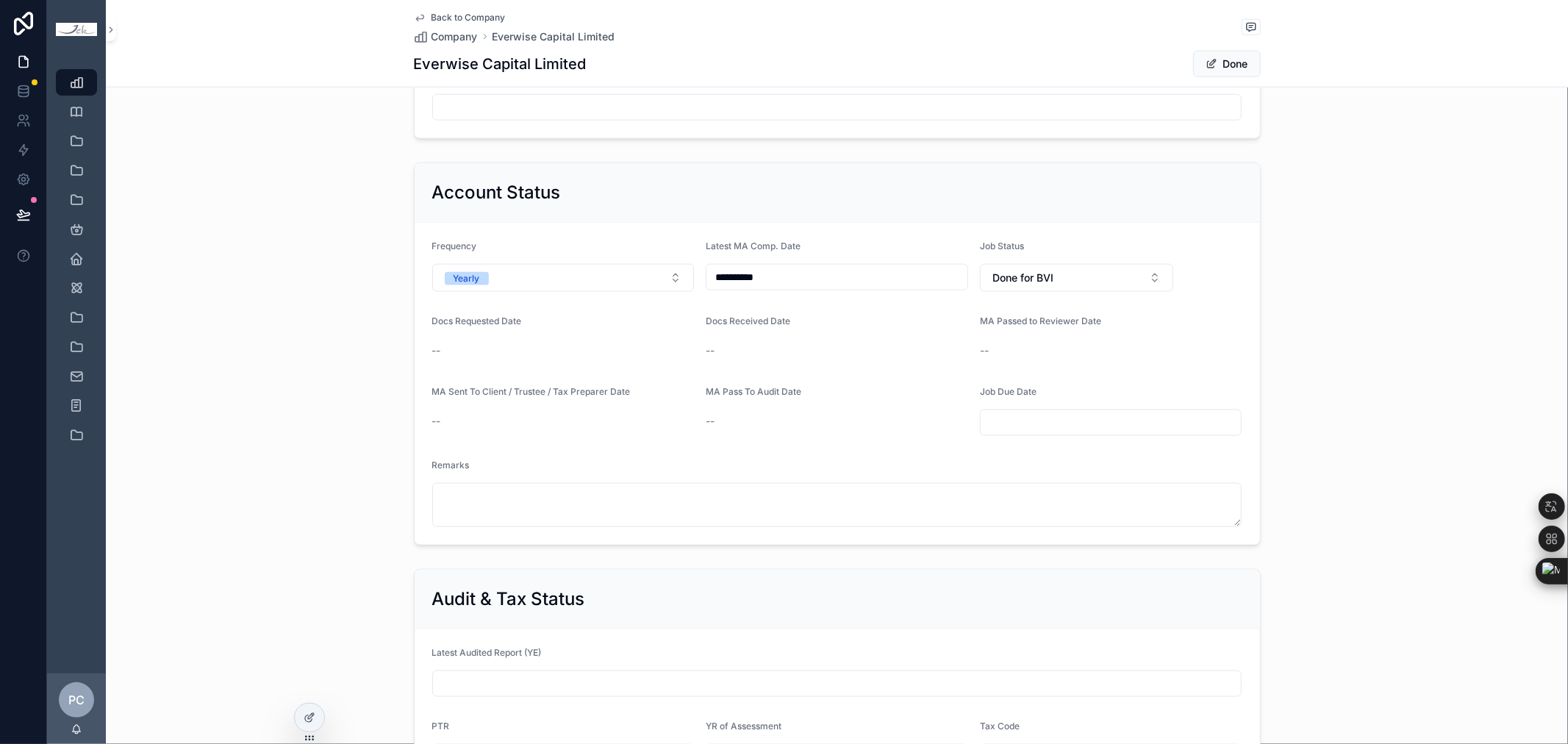
click at [1220, 64] on button "Done" at bounding box center [1226, 64] width 68 height 27
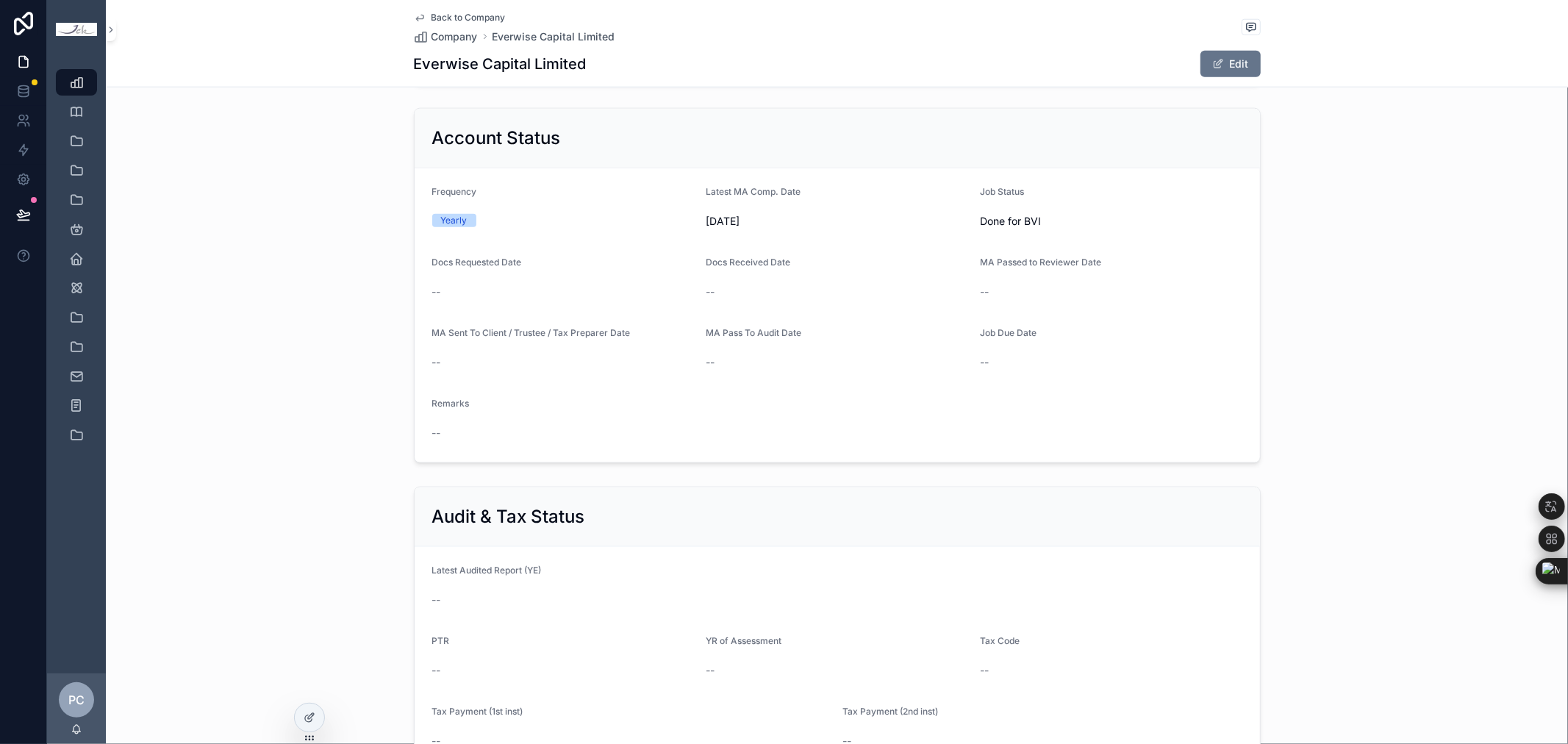
scroll to position [1338, 0]
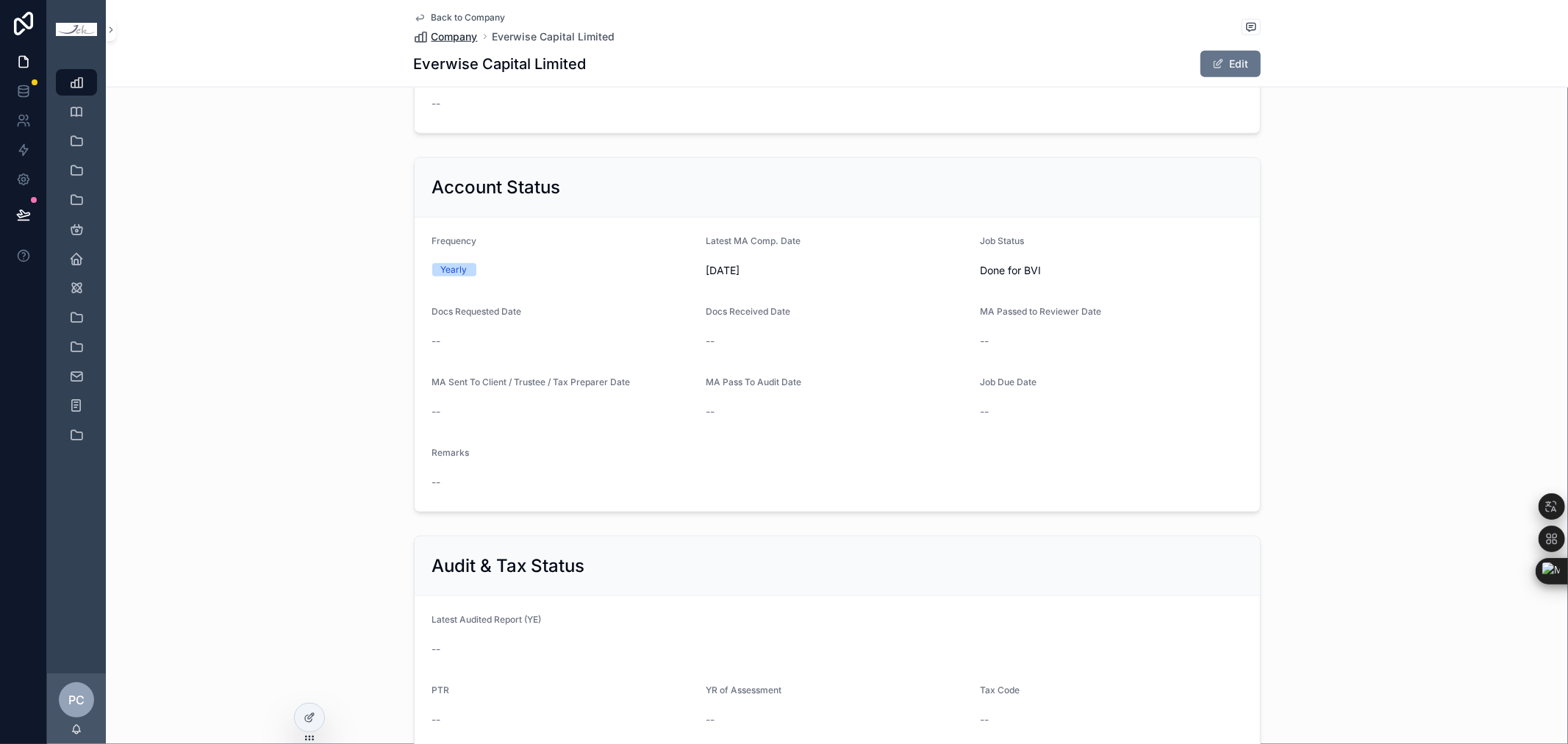
click at [462, 38] on span "Company" at bounding box center [455, 36] width 46 height 15
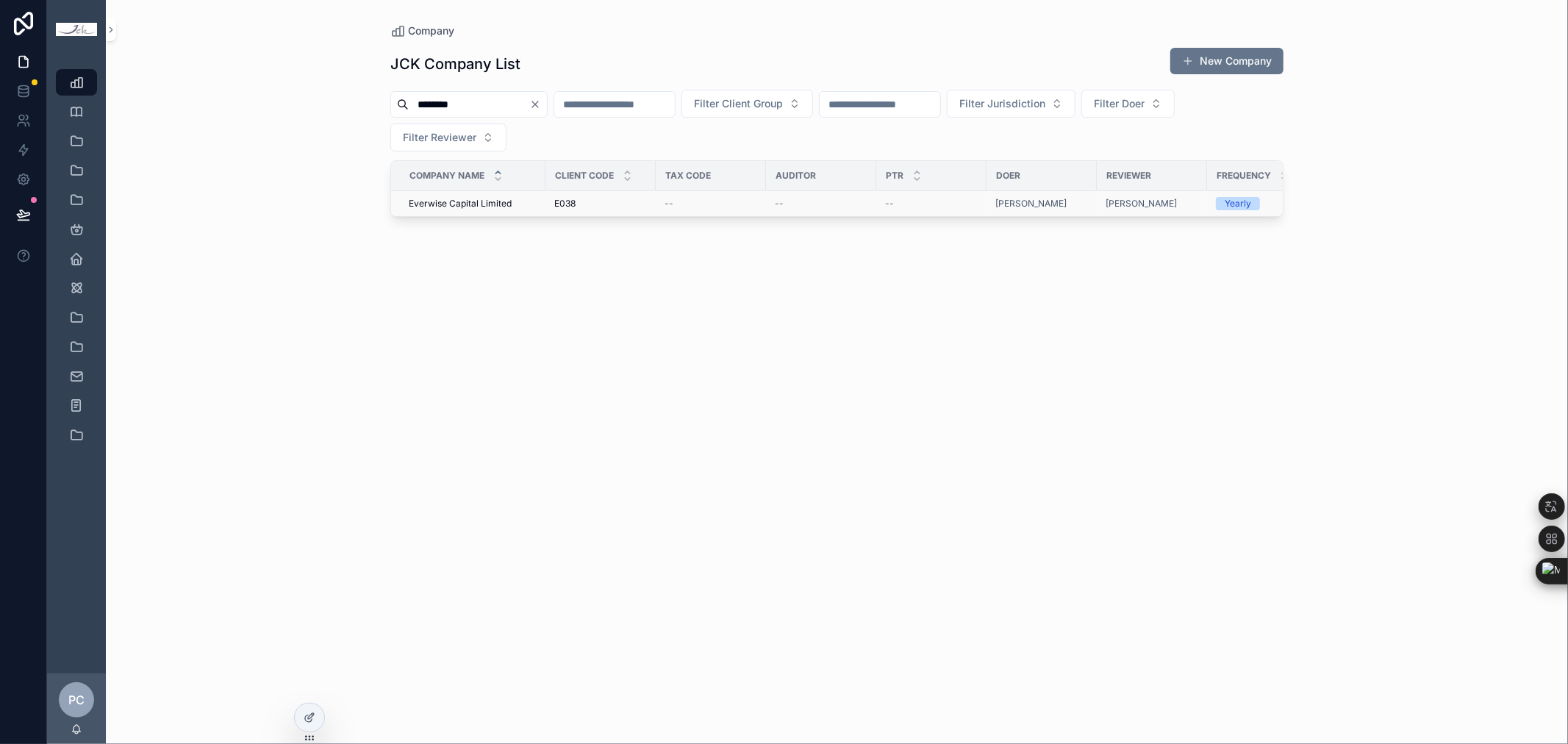
click at [453, 199] on span "Everwise Capital Limited" at bounding box center [460, 203] width 103 height 12
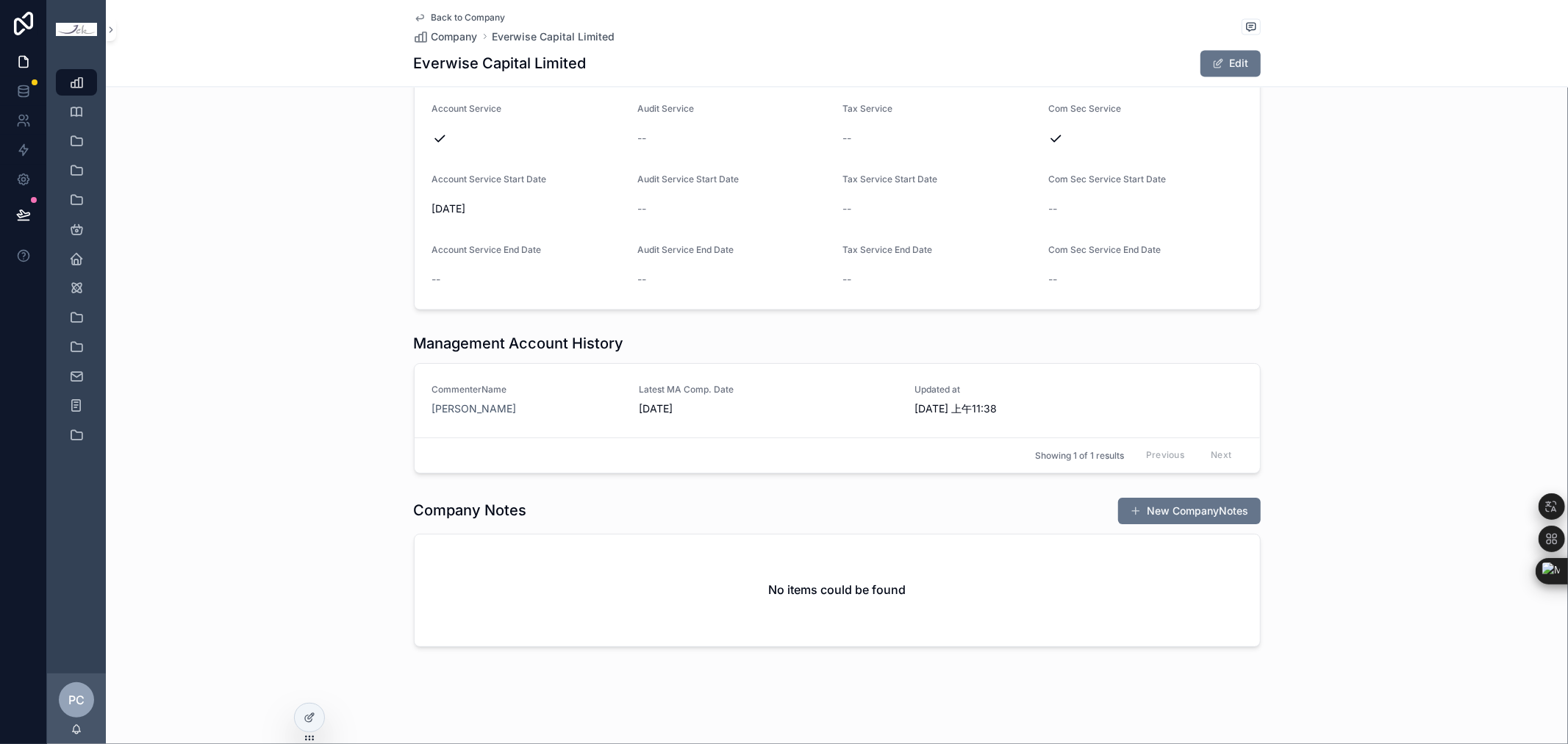
scroll to position [2299, 0]
